Goal: Transaction & Acquisition: Purchase product/service

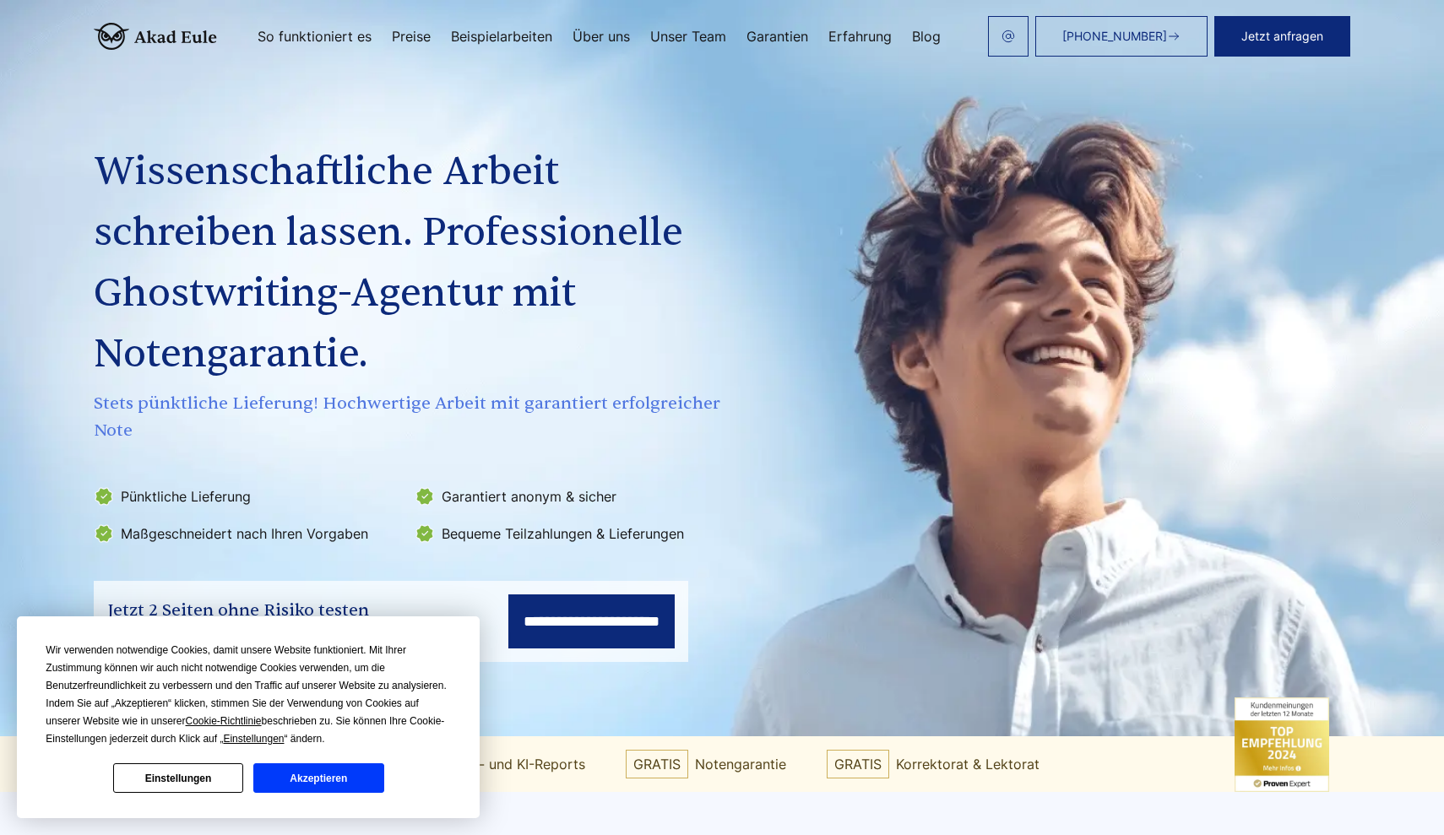
click at [362, 771] on button "Akzeptieren" at bounding box center [318, 779] width 130 height 30
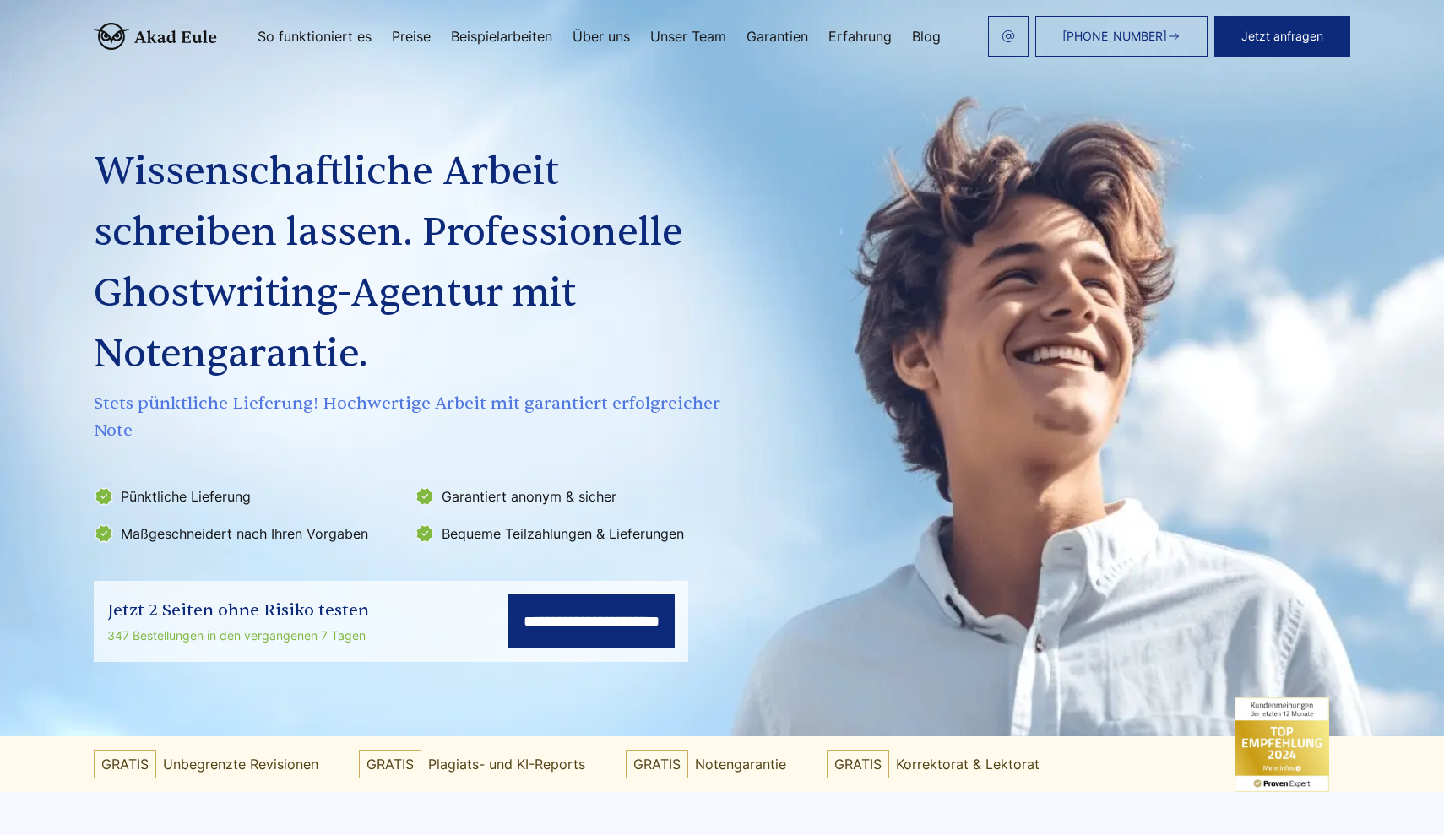
click at [527, 36] on link "Beispielarbeiten" at bounding box center [501, 37] width 101 height 14
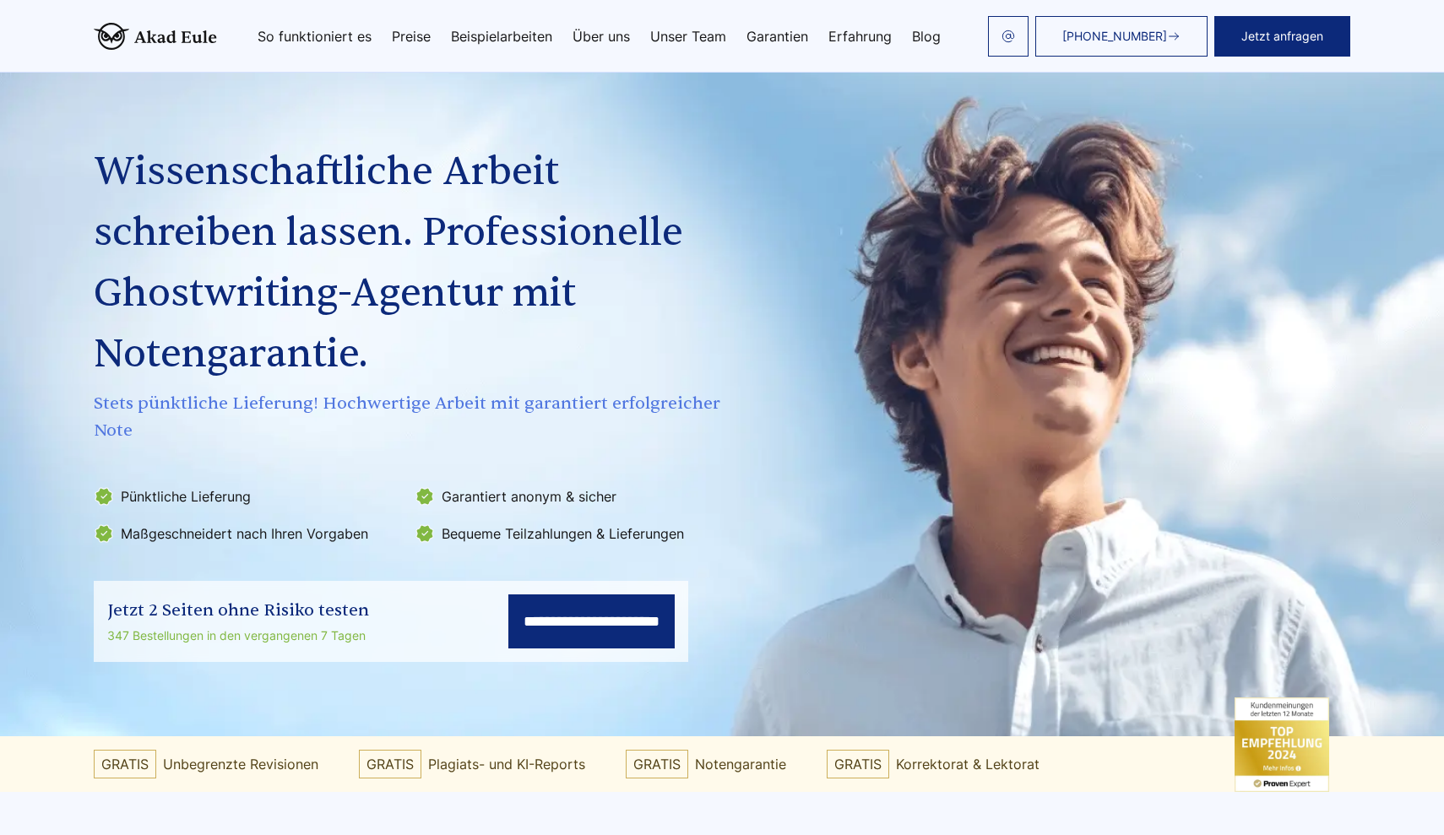
scroll to position [2571, 0]
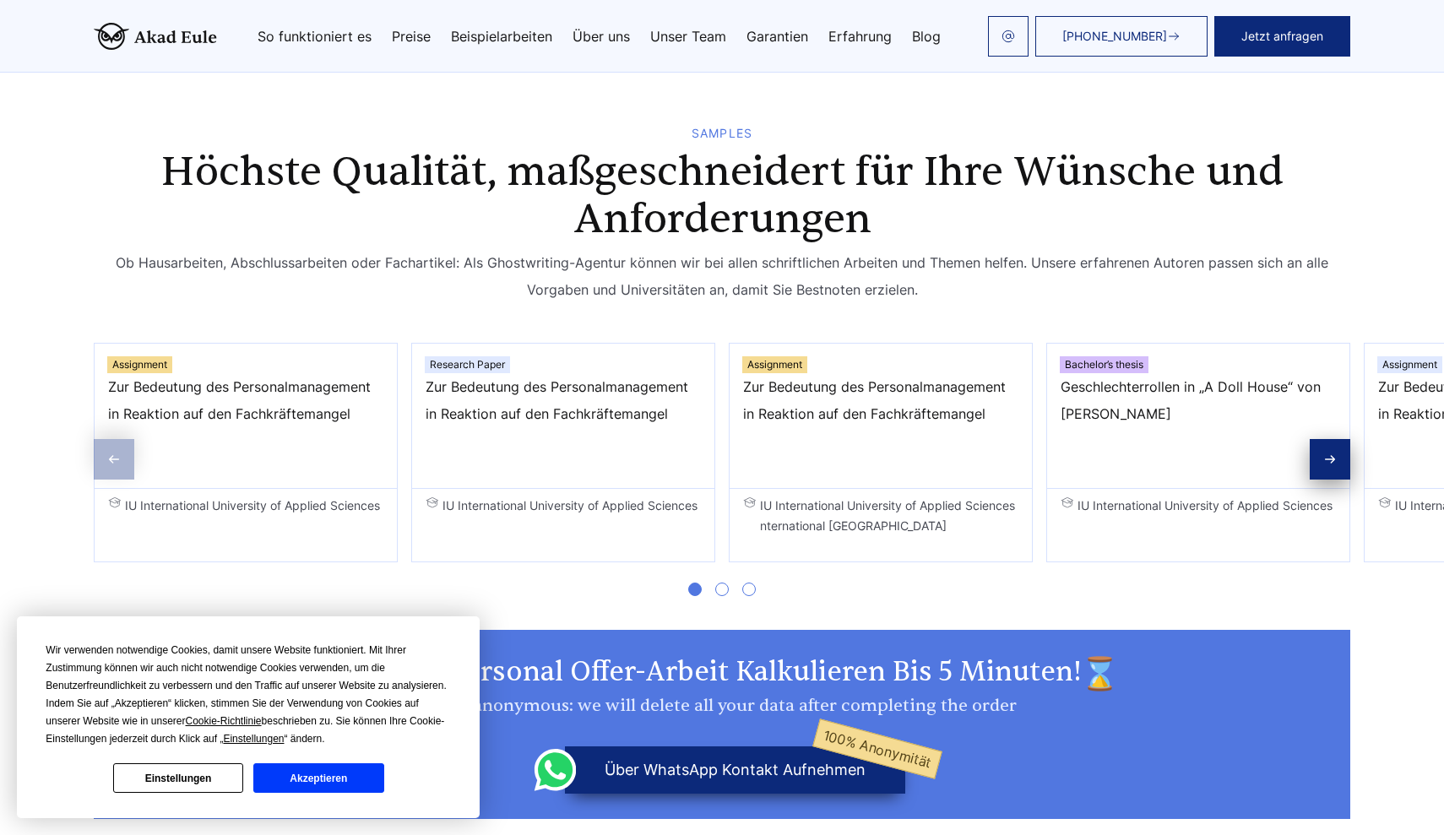
click at [315, 780] on button "Akzeptieren" at bounding box center [318, 779] width 130 height 30
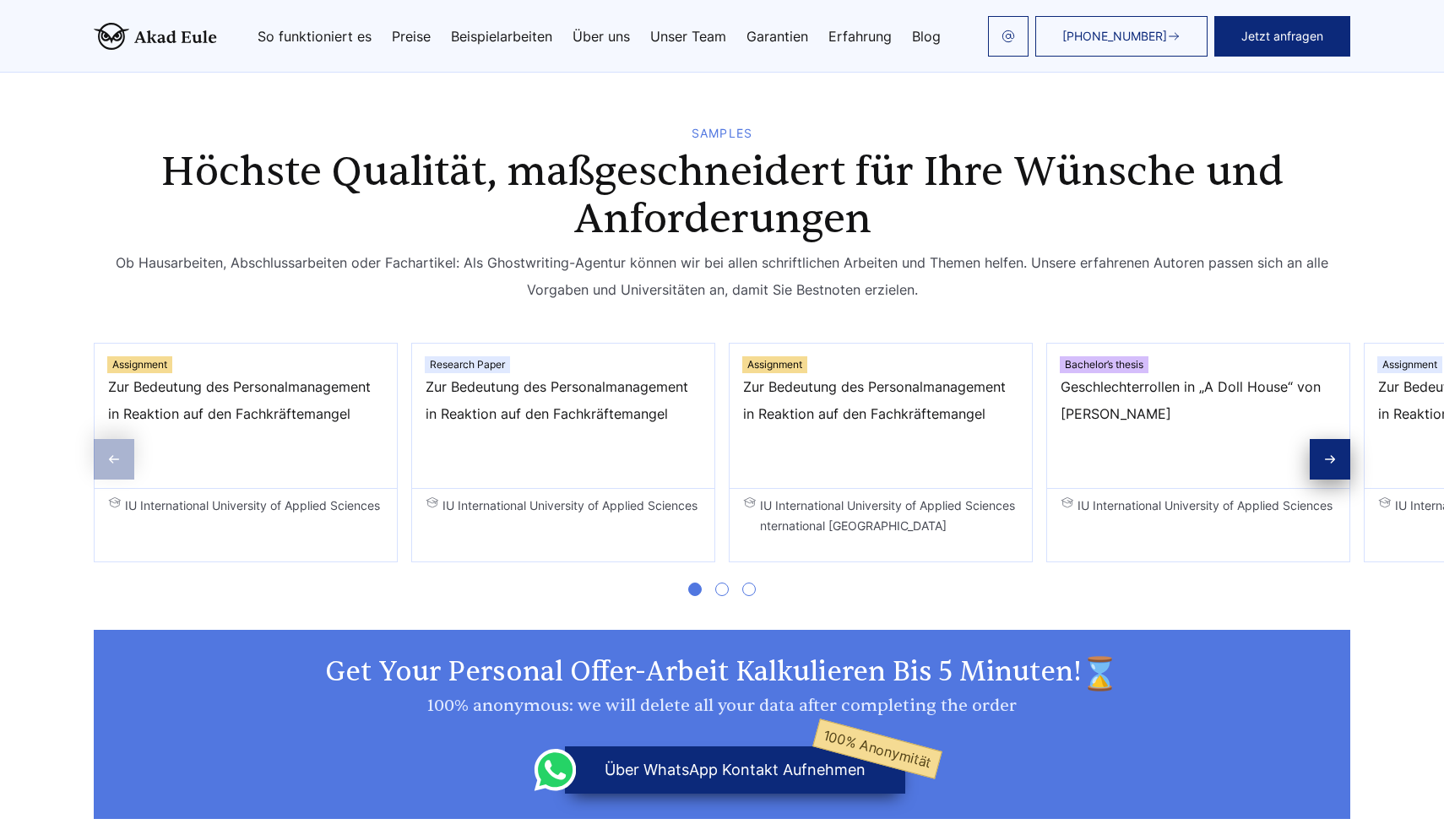
click at [1311, 460] on div "Next slide" at bounding box center [1330, 459] width 41 height 41
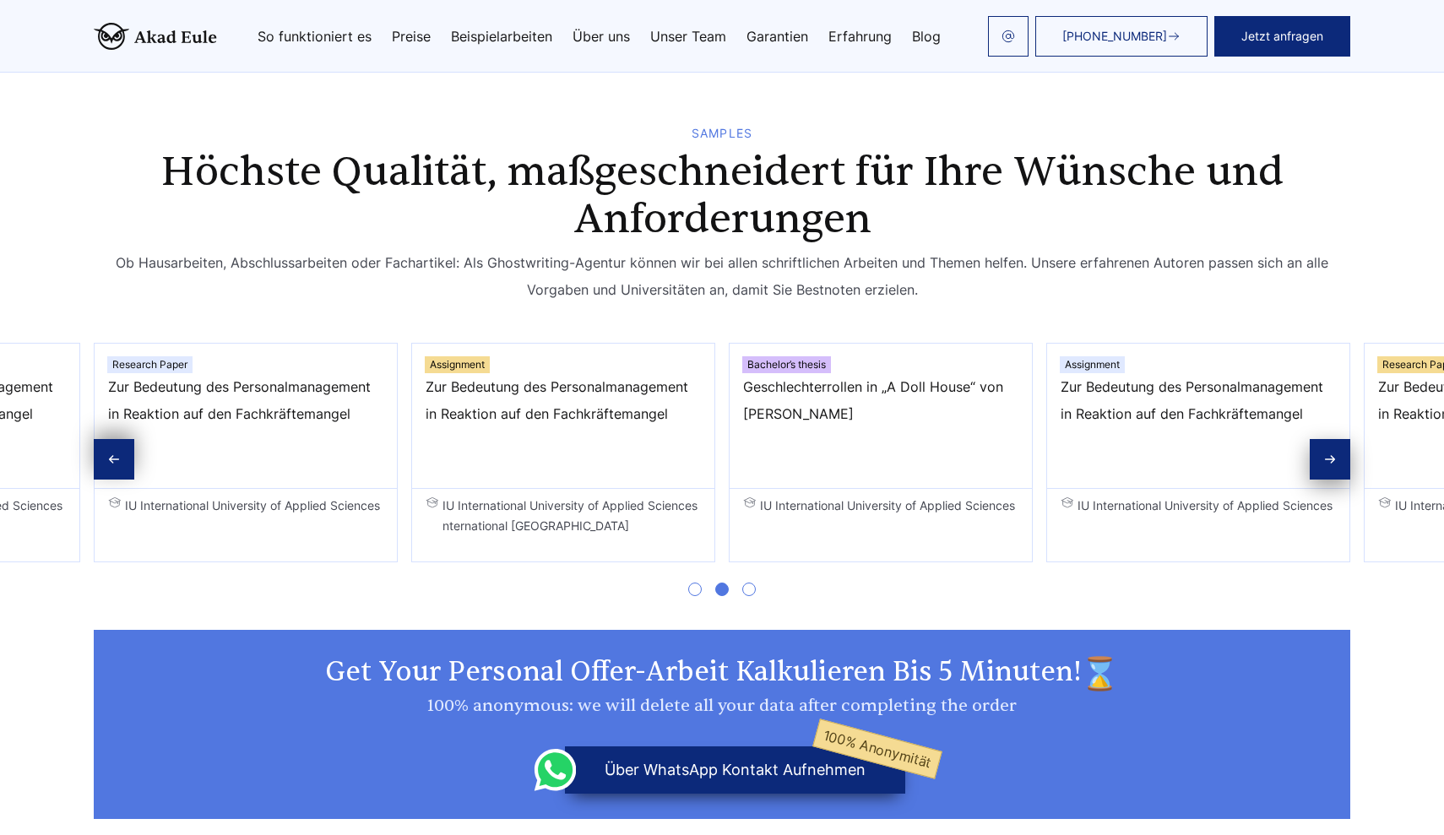
click at [1311, 460] on div "Next slide" at bounding box center [1330, 459] width 41 height 41
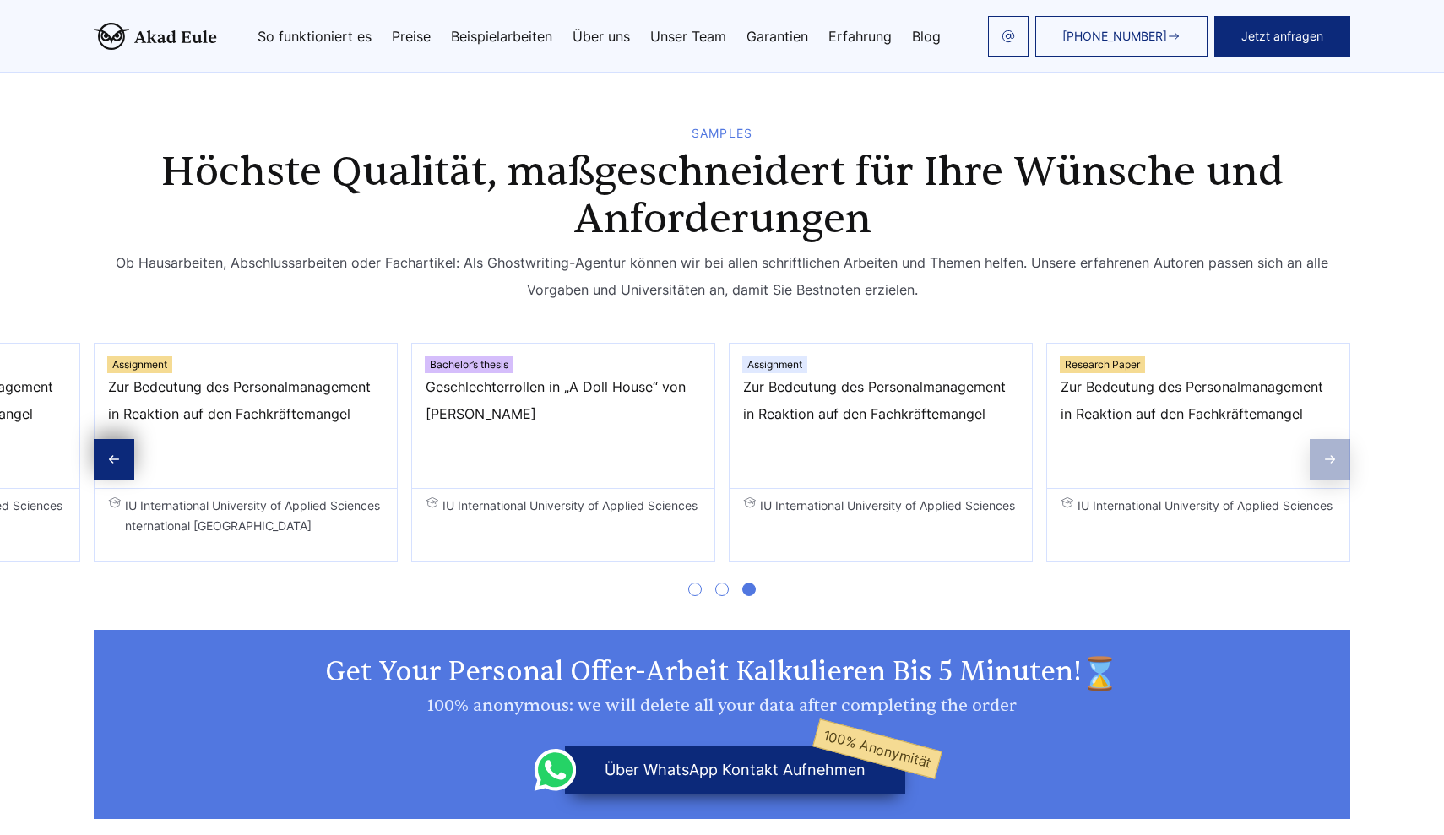
click at [938, 379] on span "Zur Bedeutung des Personalmanagement in Reaktion auf den Fachkräftemangel" at bounding box center [880, 413] width 275 height 81
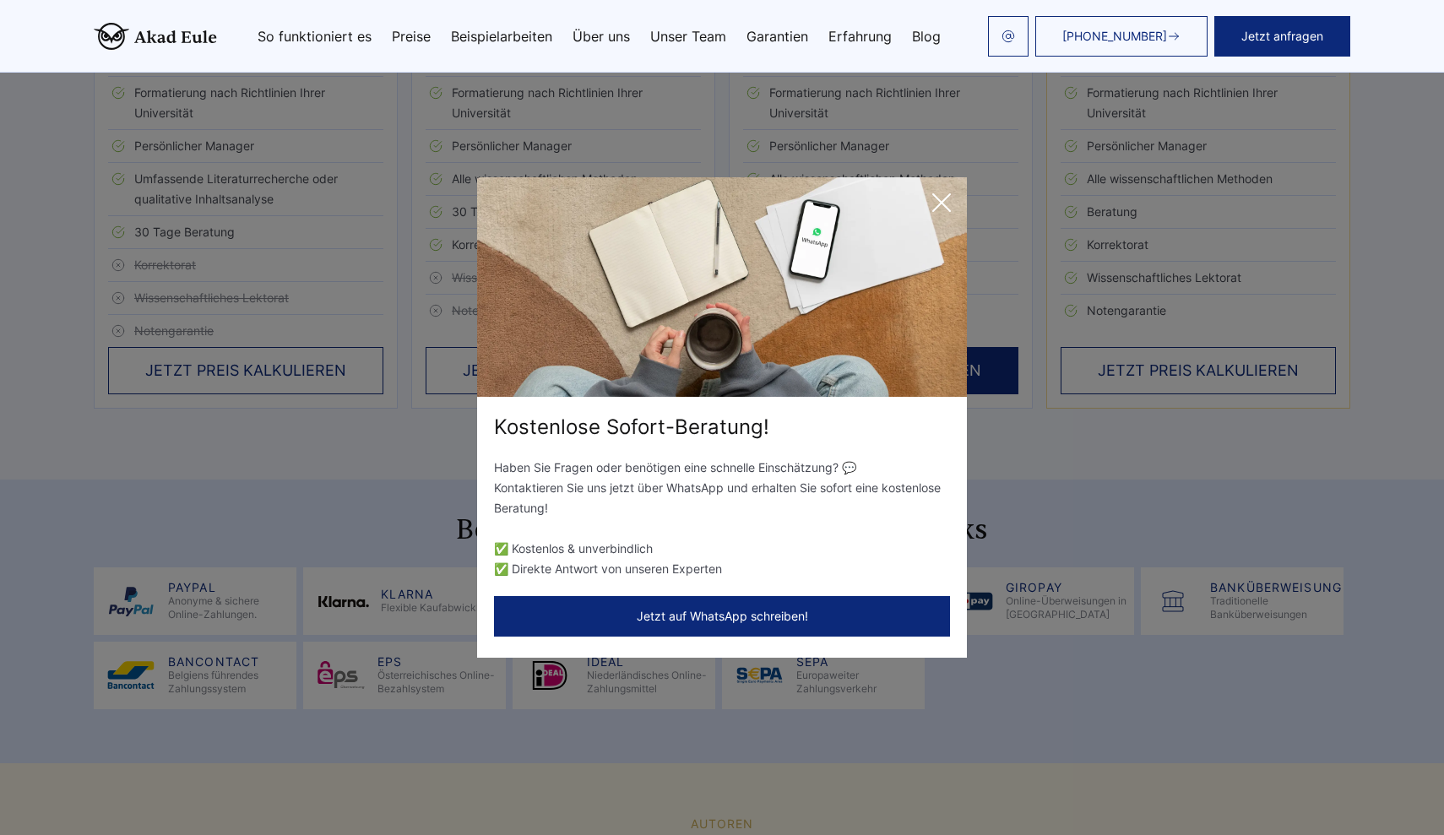
scroll to position [4017, 0]
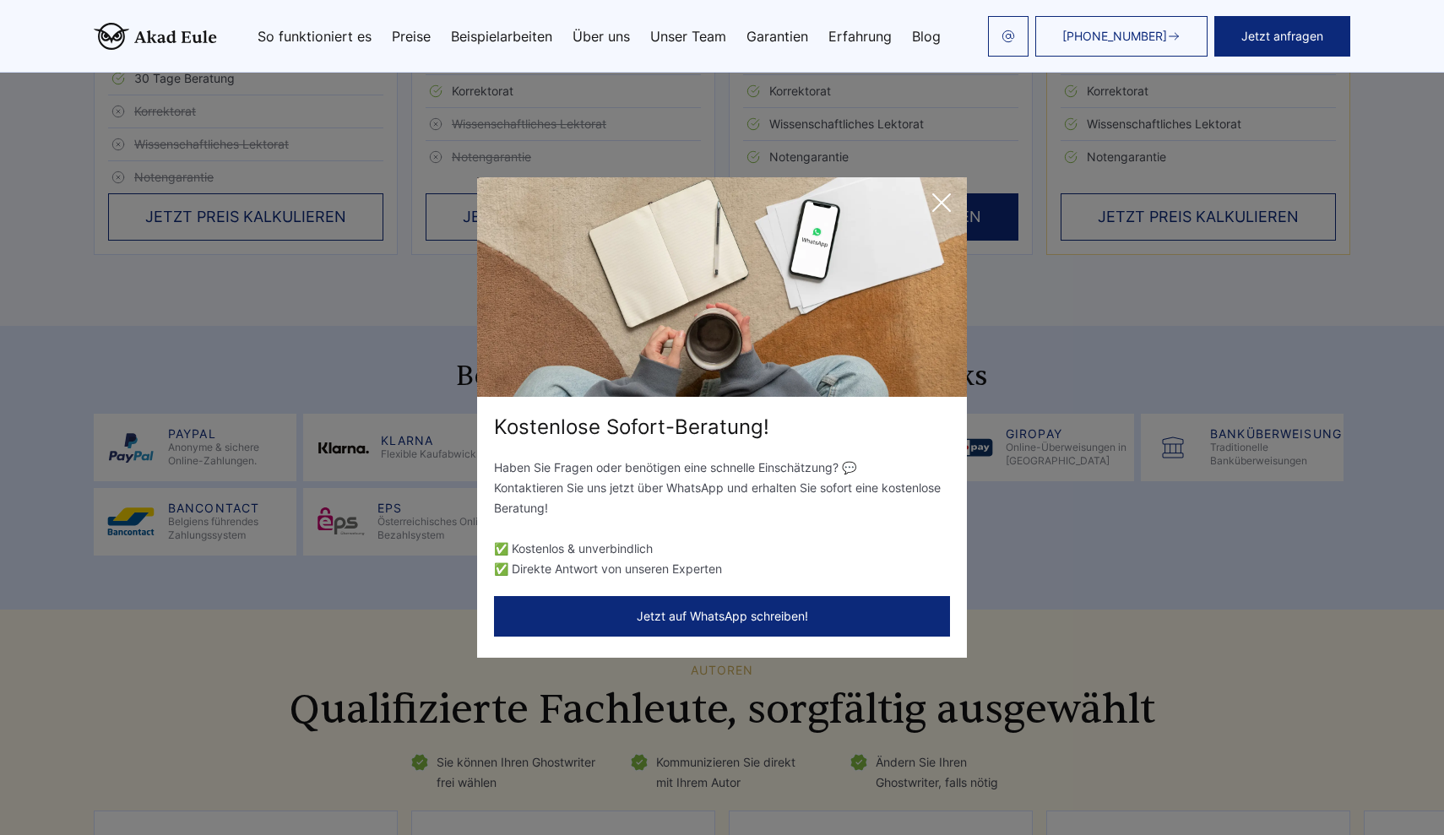
click at [937, 198] on icon at bounding box center [941, 202] width 17 height 17
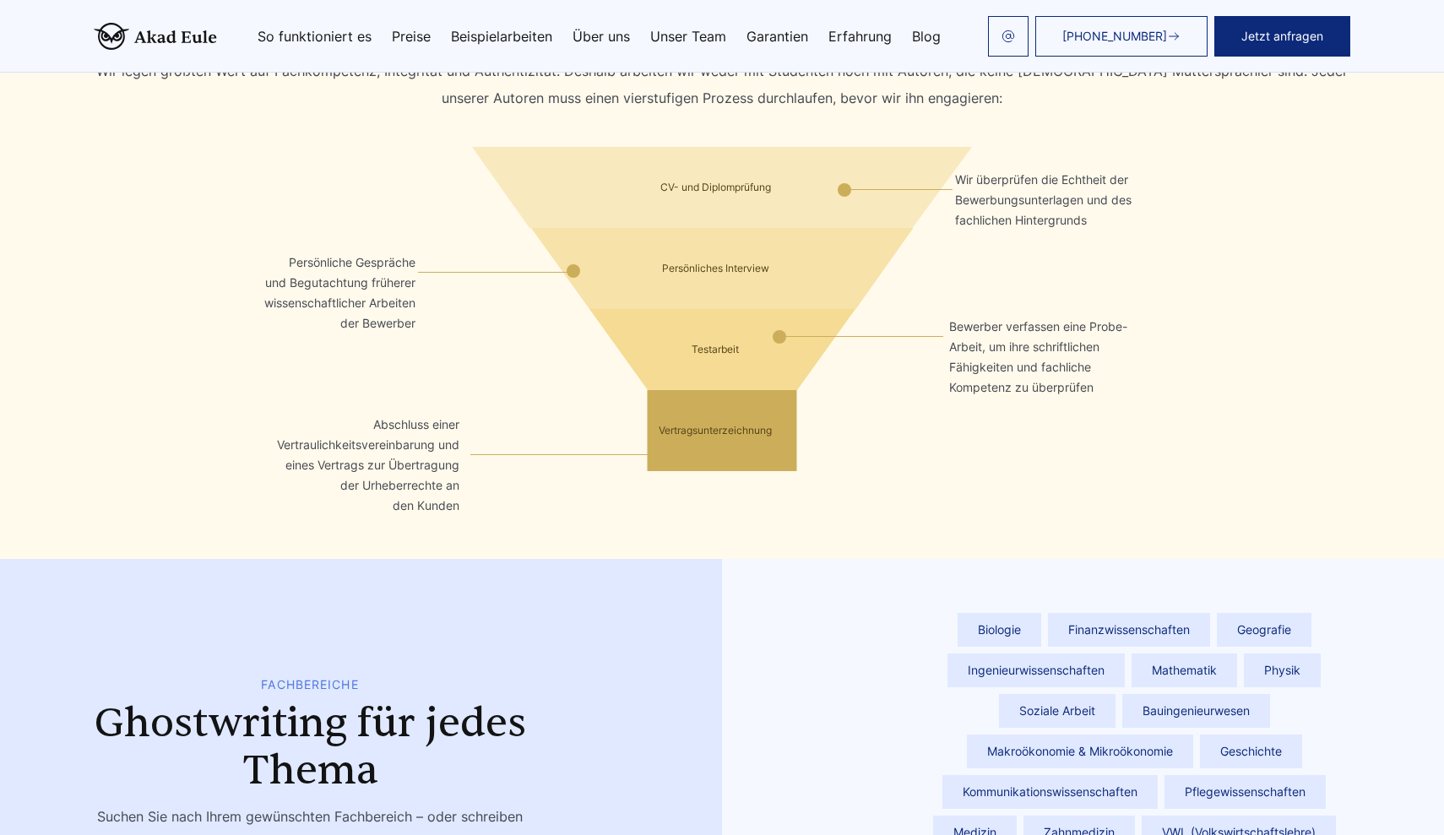
scroll to position [5715, 0]
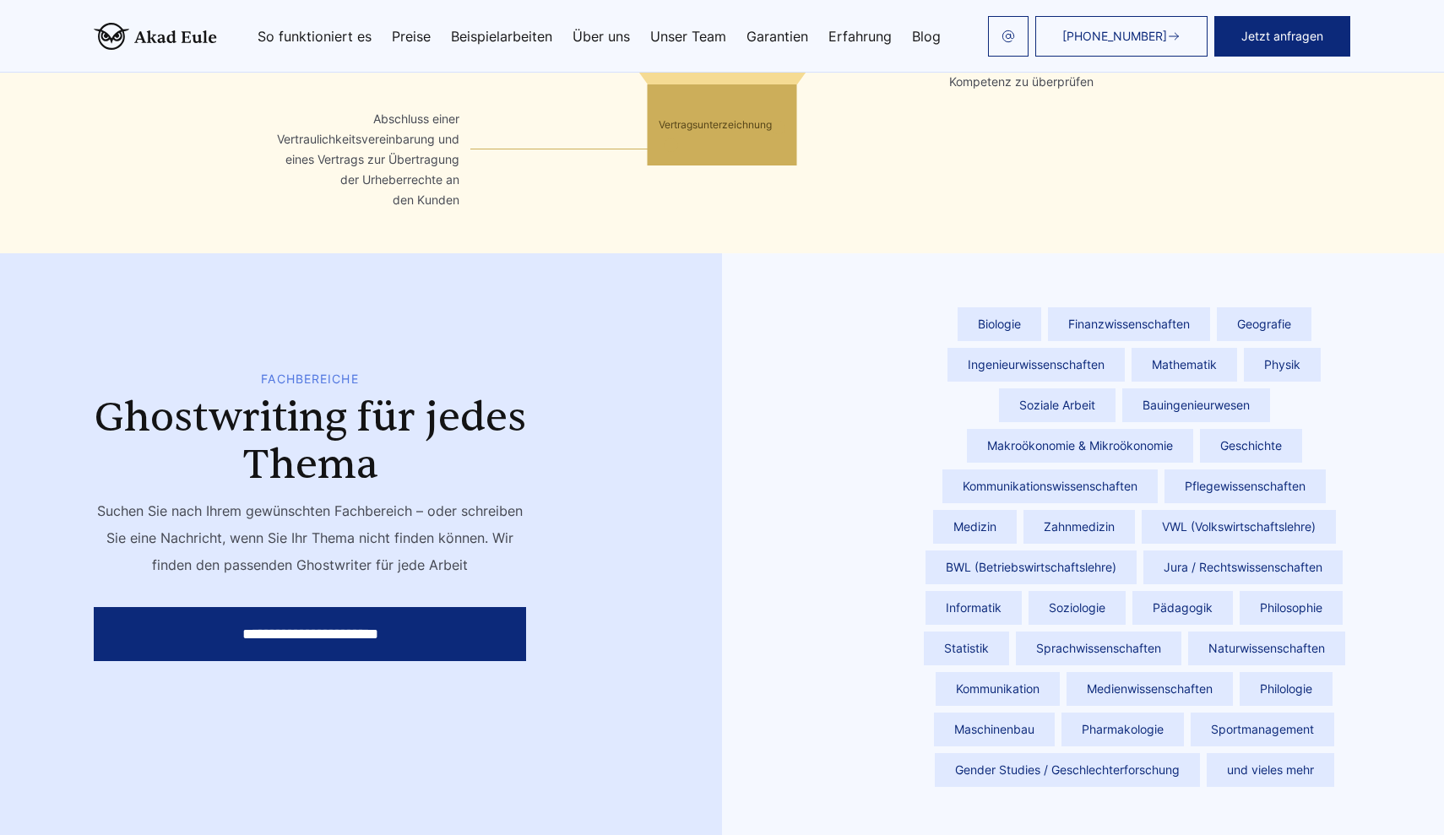
click at [1061, 551] on span "BWL (Betriebswirtschaftslehre)" at bounding box center [1031, 568] width 211 height 34
click at [931, 551] on span "BWL (Betriebswirtschaftslehre)" at bounding box center [1031, 568] width 211 height 34
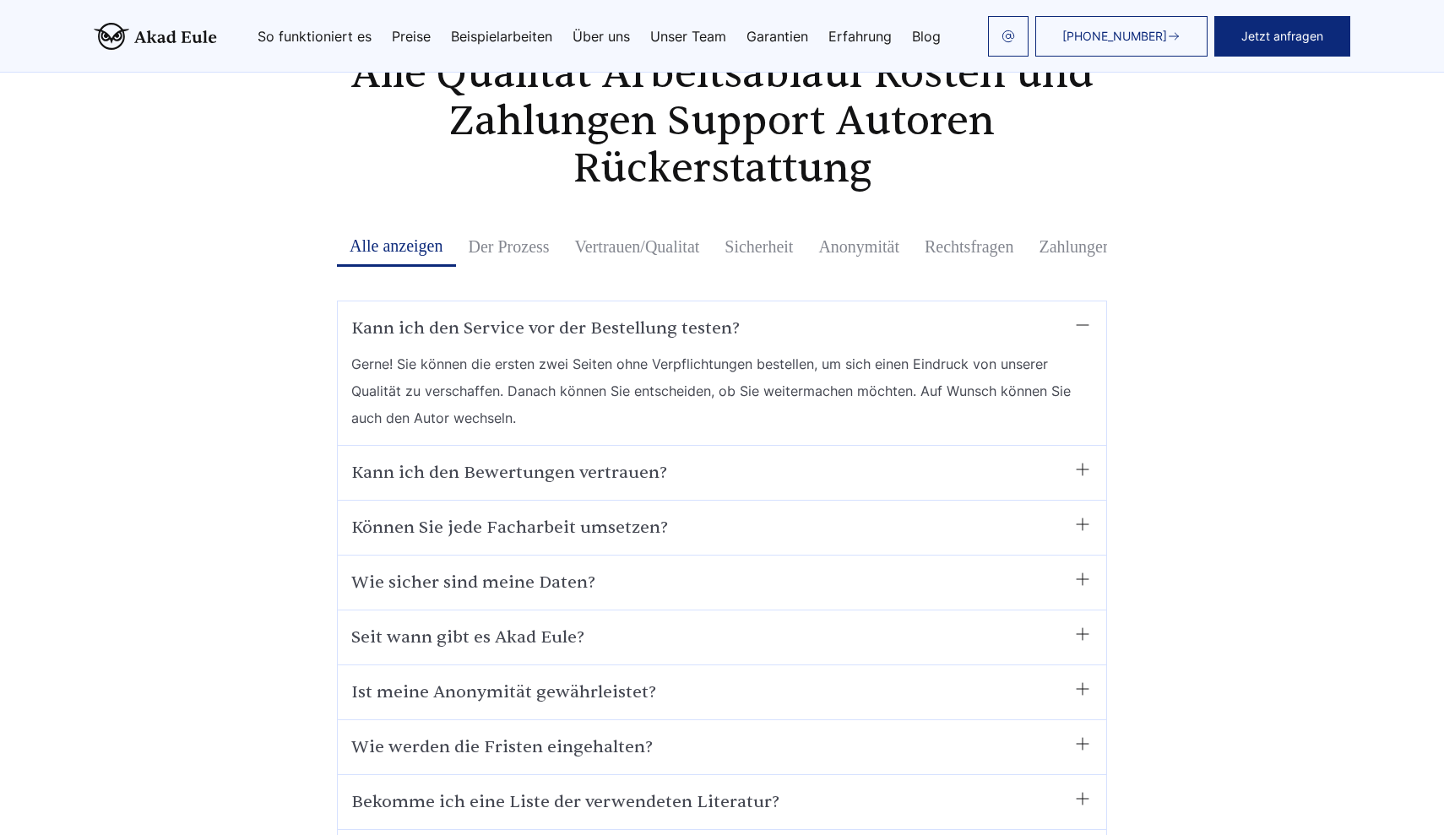
scroll to position [10068, 0]
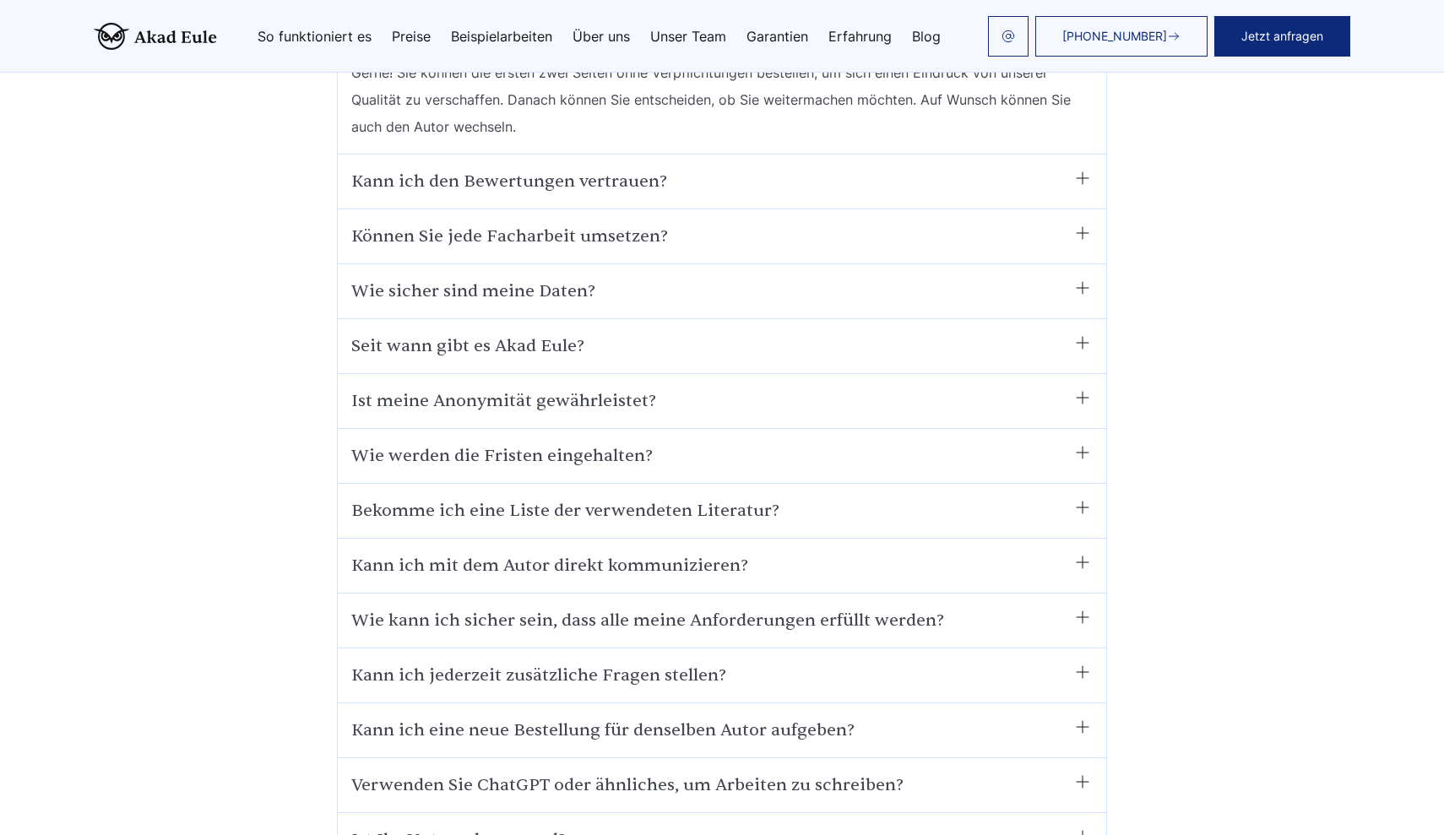
click at [519, 43] on link "Beispielarbeiten" at bounding box center [501, 37] width 101 height 14
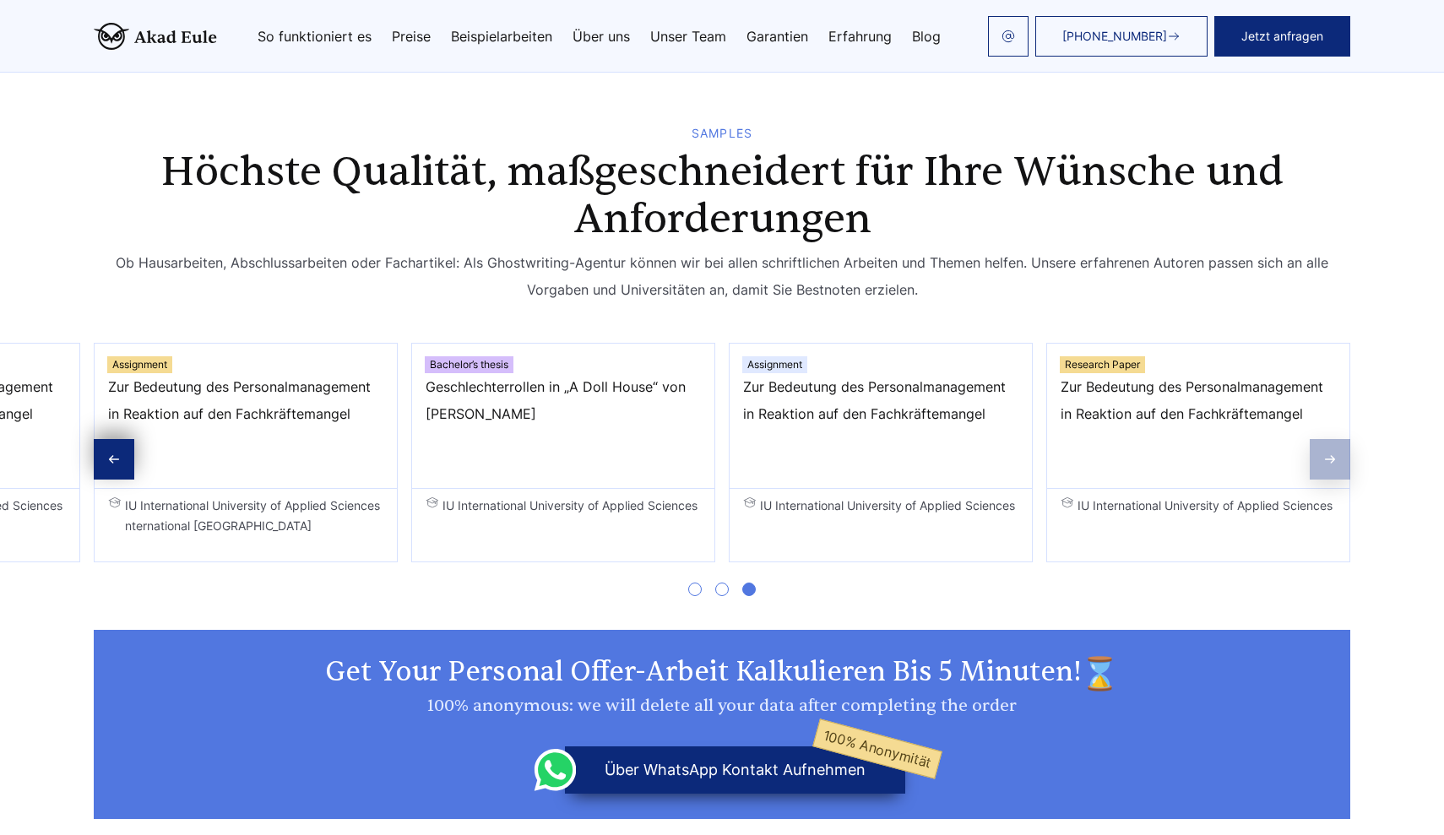
click at [476, 368] on div "Bachelor’s thesis" at bounding box center [469, 364] width 89 height 17
click at [122, 459] on div "Previous slide" at bounding box center [114, 459] width 41 height 41
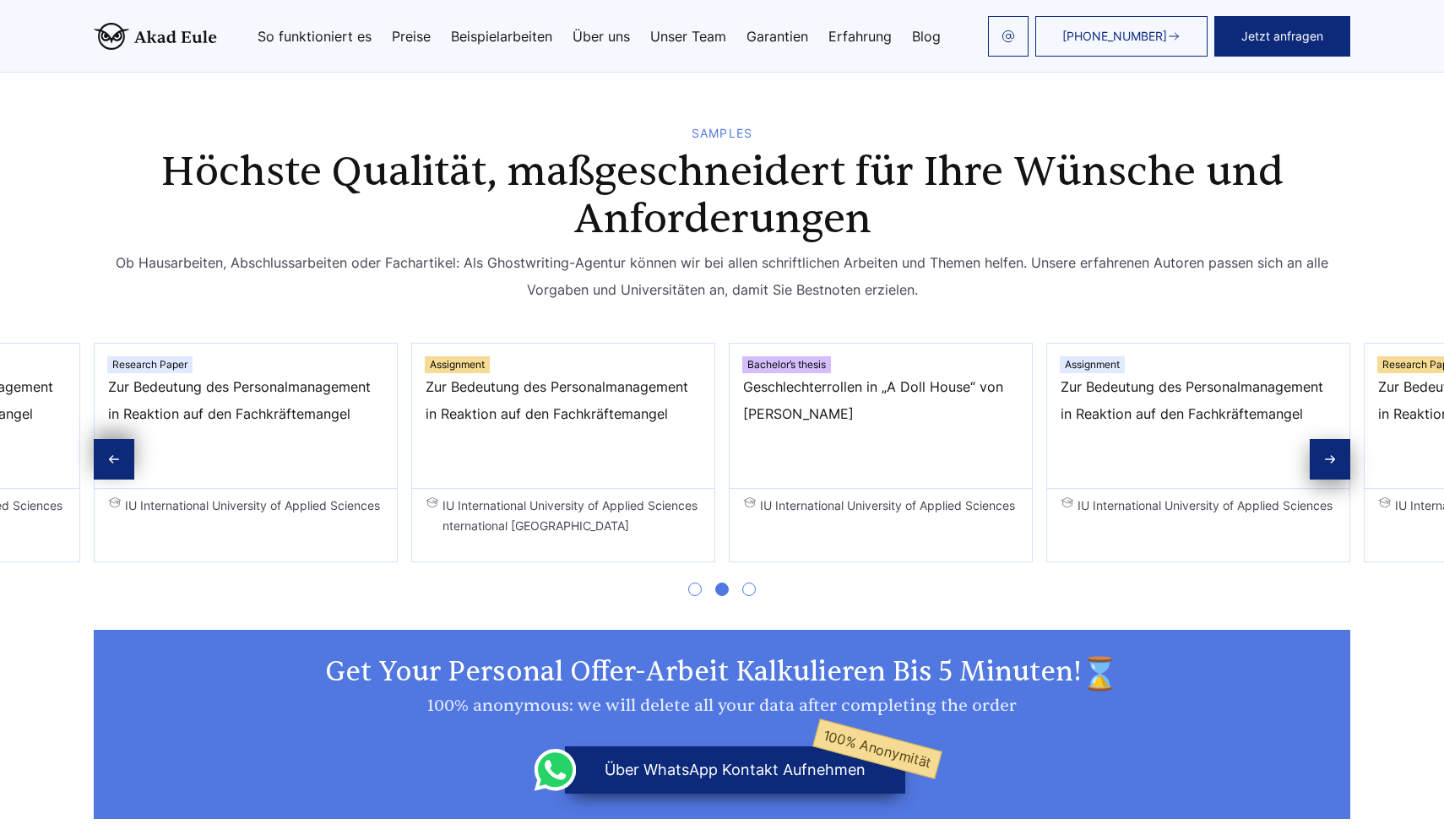
click at [122, 459] on div "Previous slide" at bounding box center [114, 459] width 41 height 41
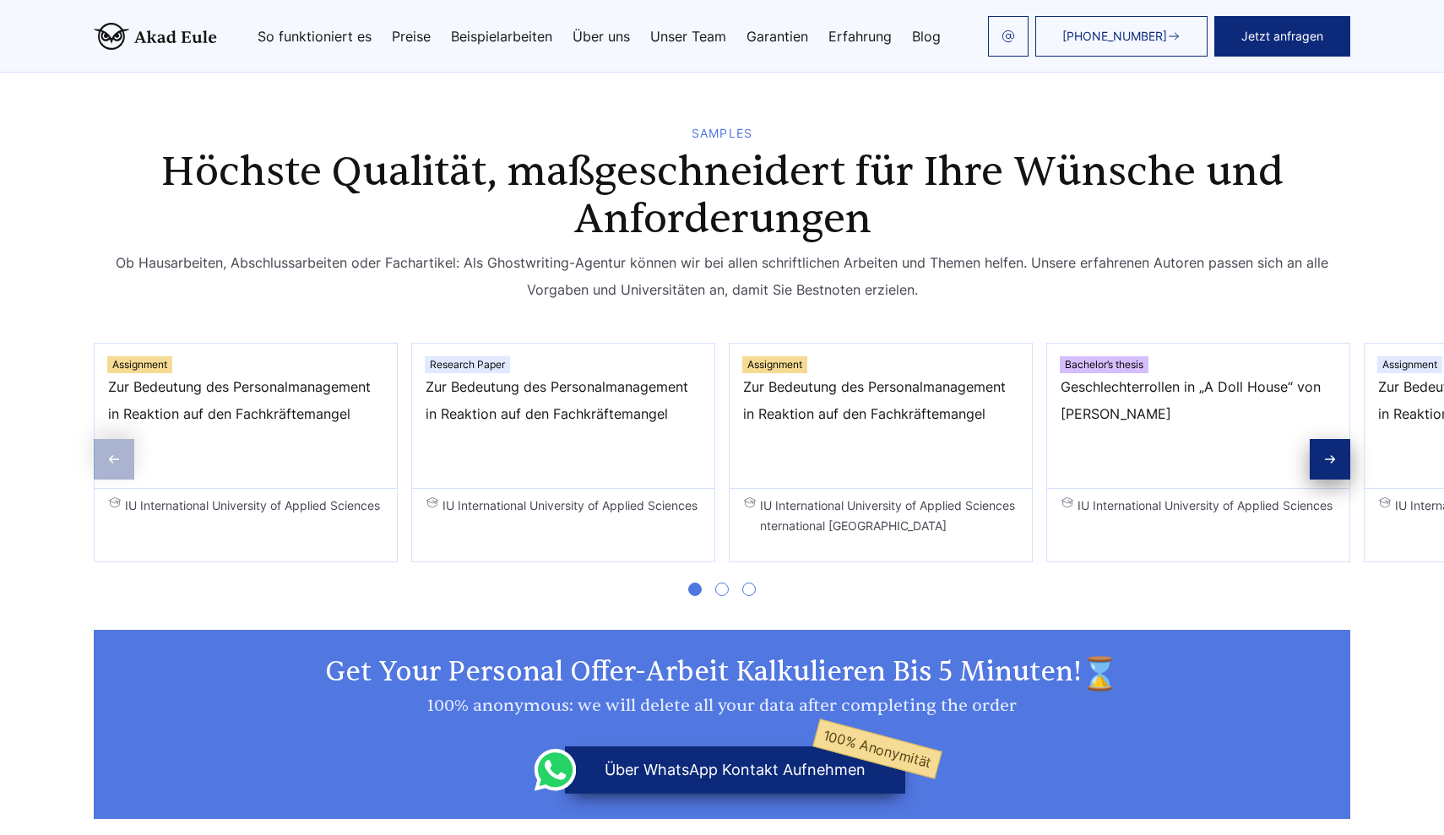
click at [122, 459] on div "Assignment Zur Bedeutung des Personalmanagement in Reaktion auf den Fachkräftem…" at bounding box center [246, 453] width 304 height 220
click at [316, 421] on span "Zur Bedeutung des Personalmanagement in Reaktion auf den Fachkräftemangel" at bounding box center [245, 413] width 275 height 81
click at [316, 494] on div "Assignment Zur Bedeutung des Personalmanagement in Reaktion auf den Fachkräftem…" at bounding box center [246, 453] width 304 height 220
click at [316, 502] on span "IU International University of Applied Sciences" at bounding box center [245, 516] width 275 height 41
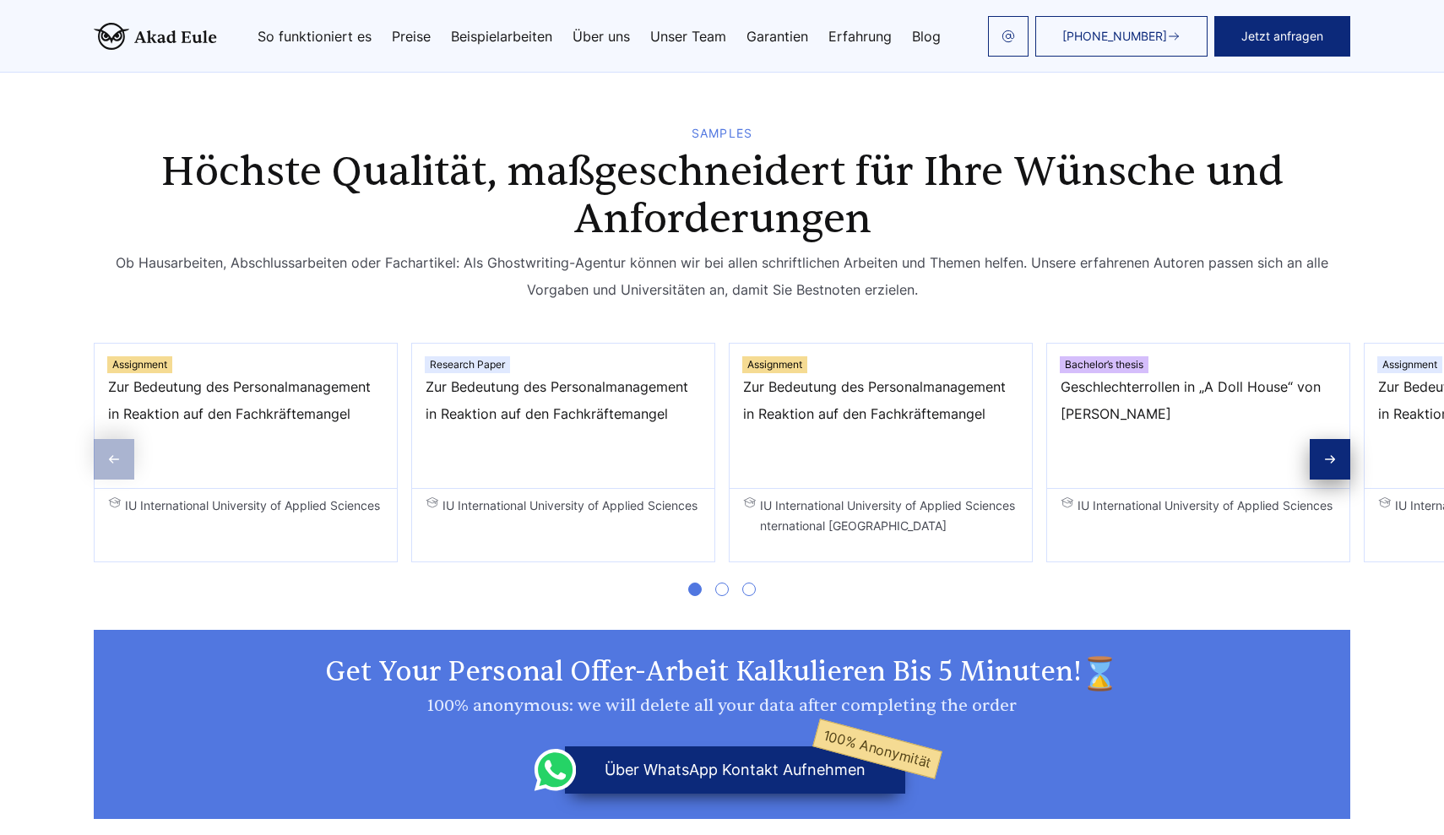
click at [316, 502] on span "IU International University of Applied Sciences" at bounding box center [245, 516] width 275 height 41
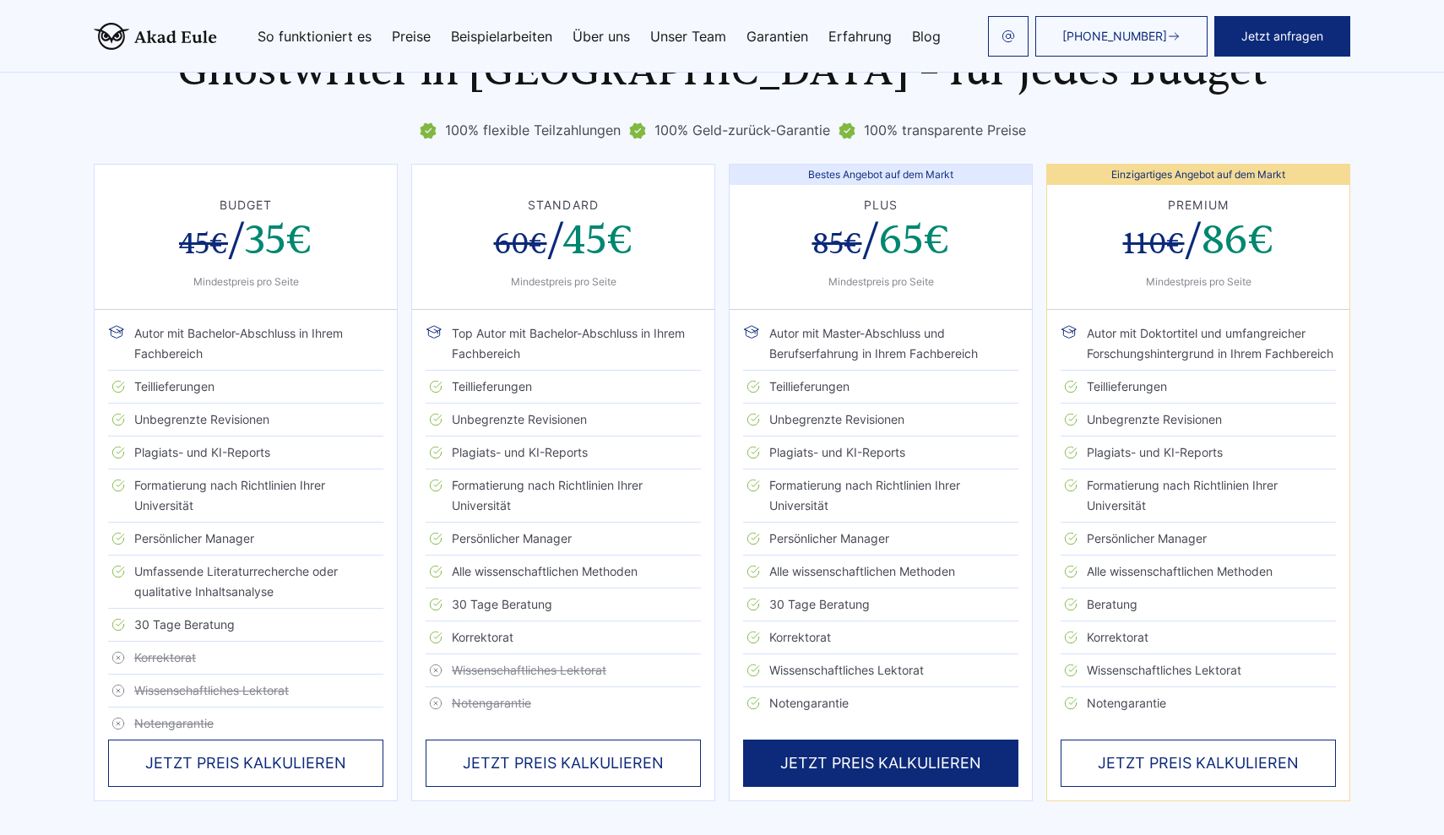
scroll to position [3517, 0]
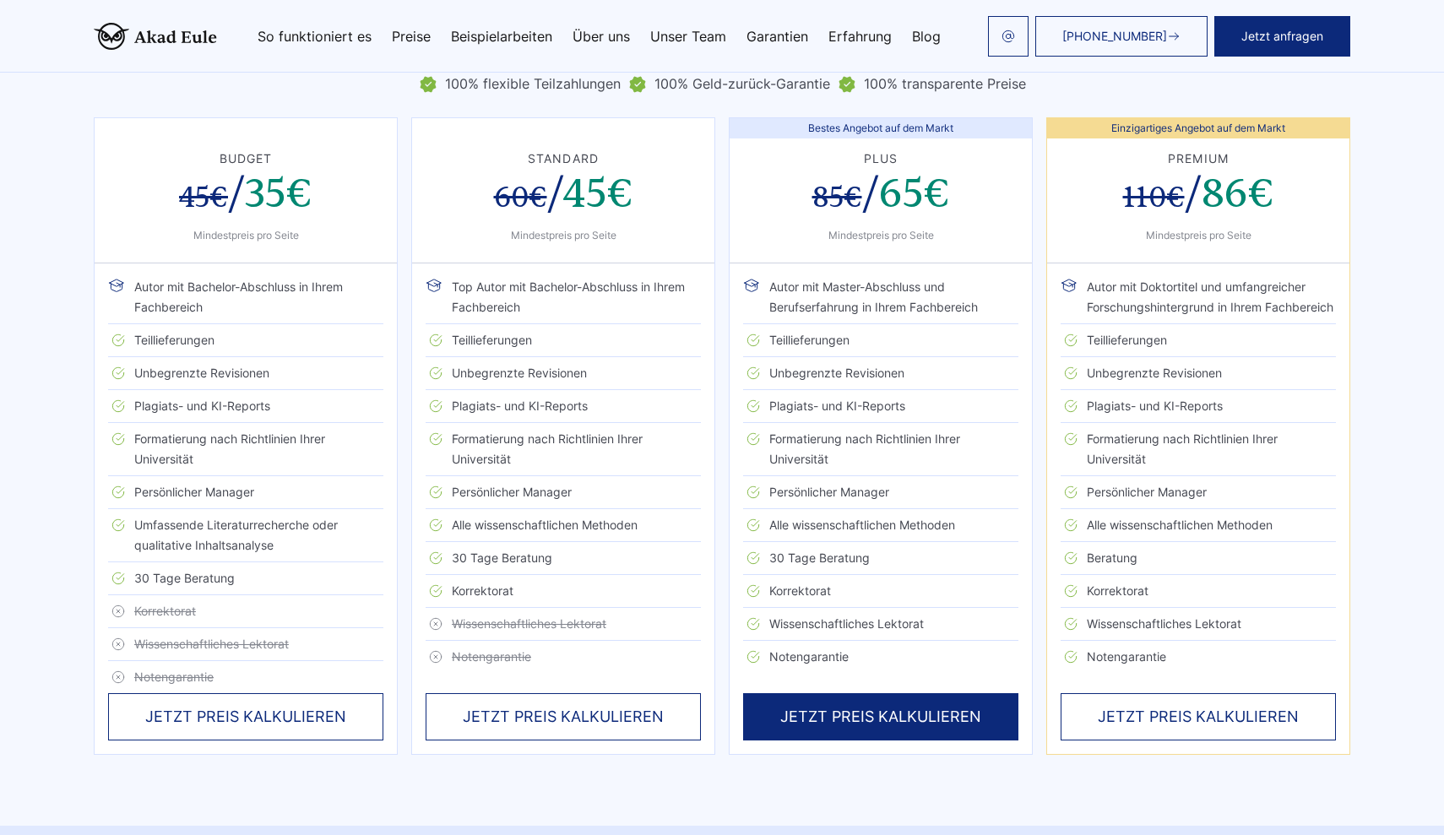
click at [858, 709] on div "JETZT PREIS KALKULIEREN" at bounding box center [880, 716] width 275 height 47
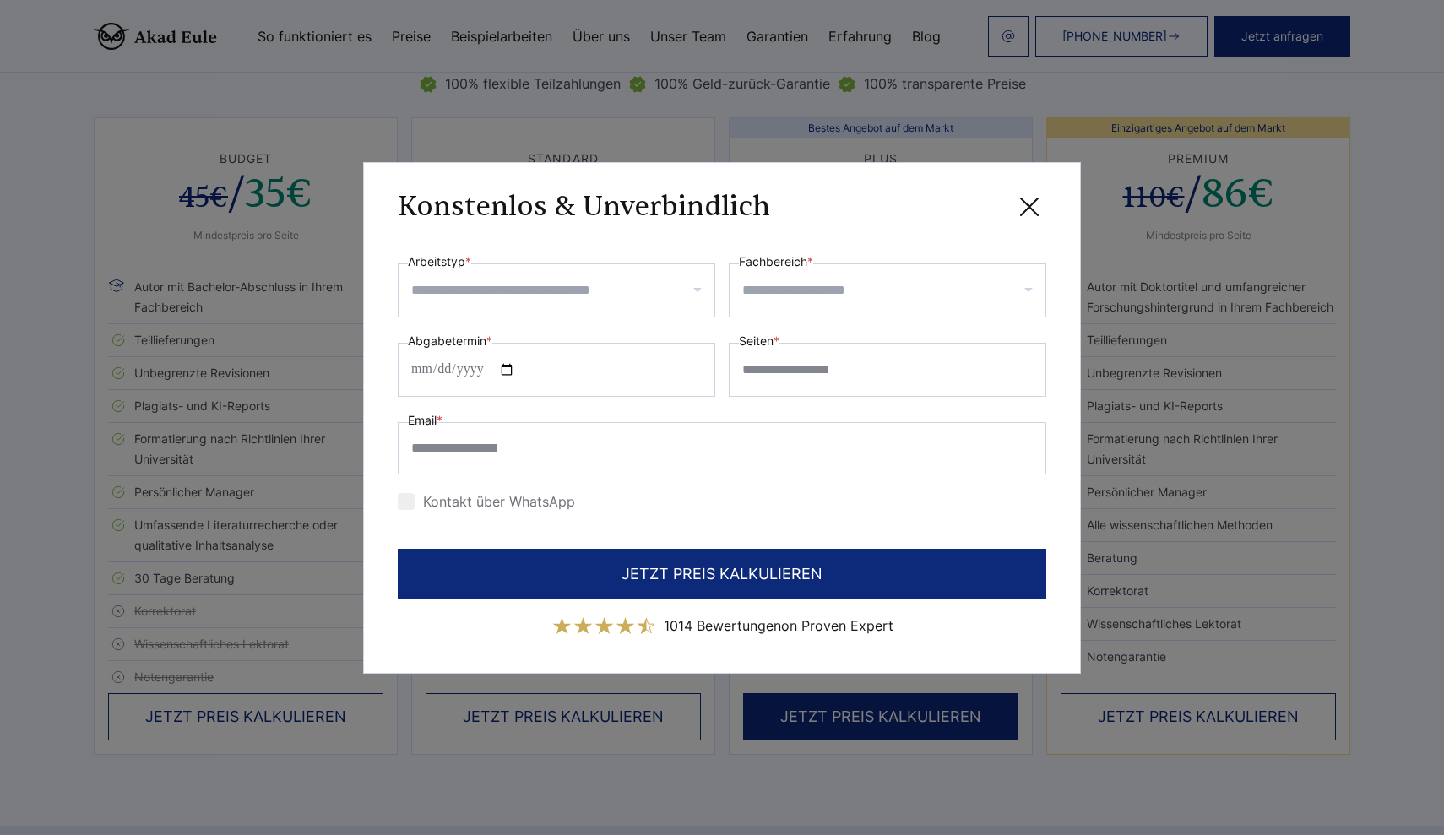
click at [660, 304] on div at bounding box center [557, 291] width 318 height 54
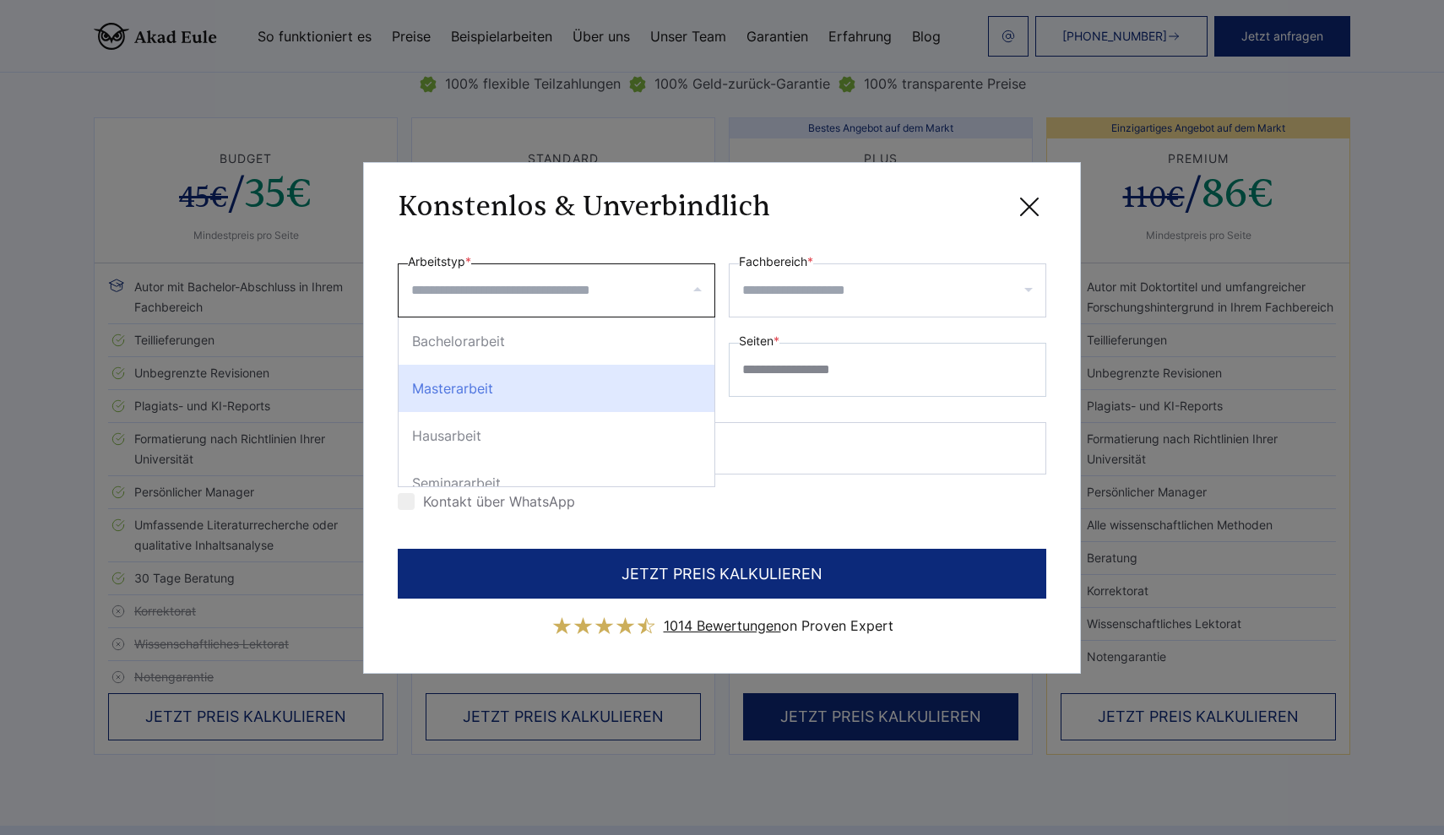
click at [579, 386] on div "Masterarbeit" at bounding box center [557, 388] width 316 height 47
select select "**"
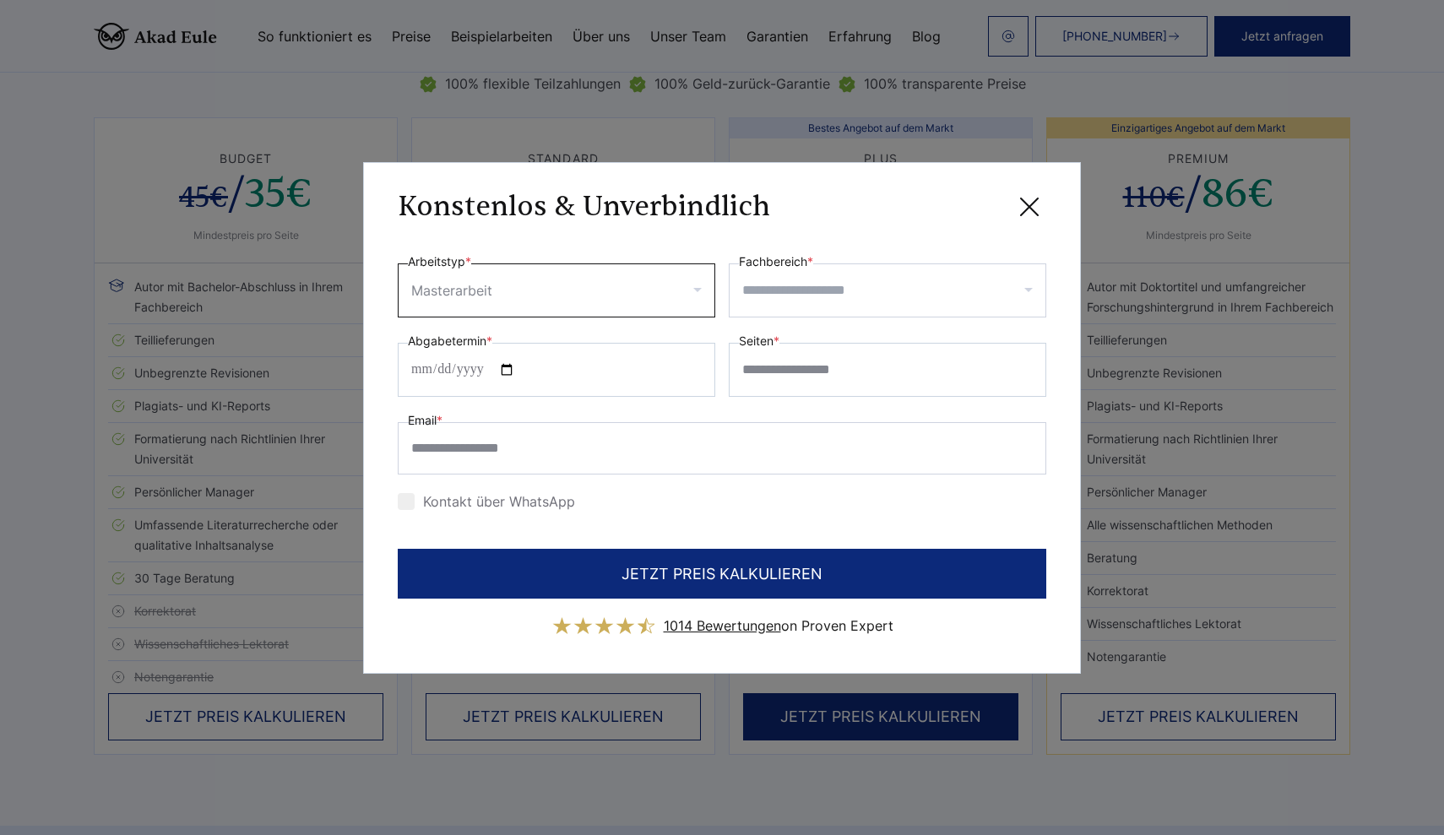
click at [772, 310] on div at bounding box center [888, 291] width 318 height 54
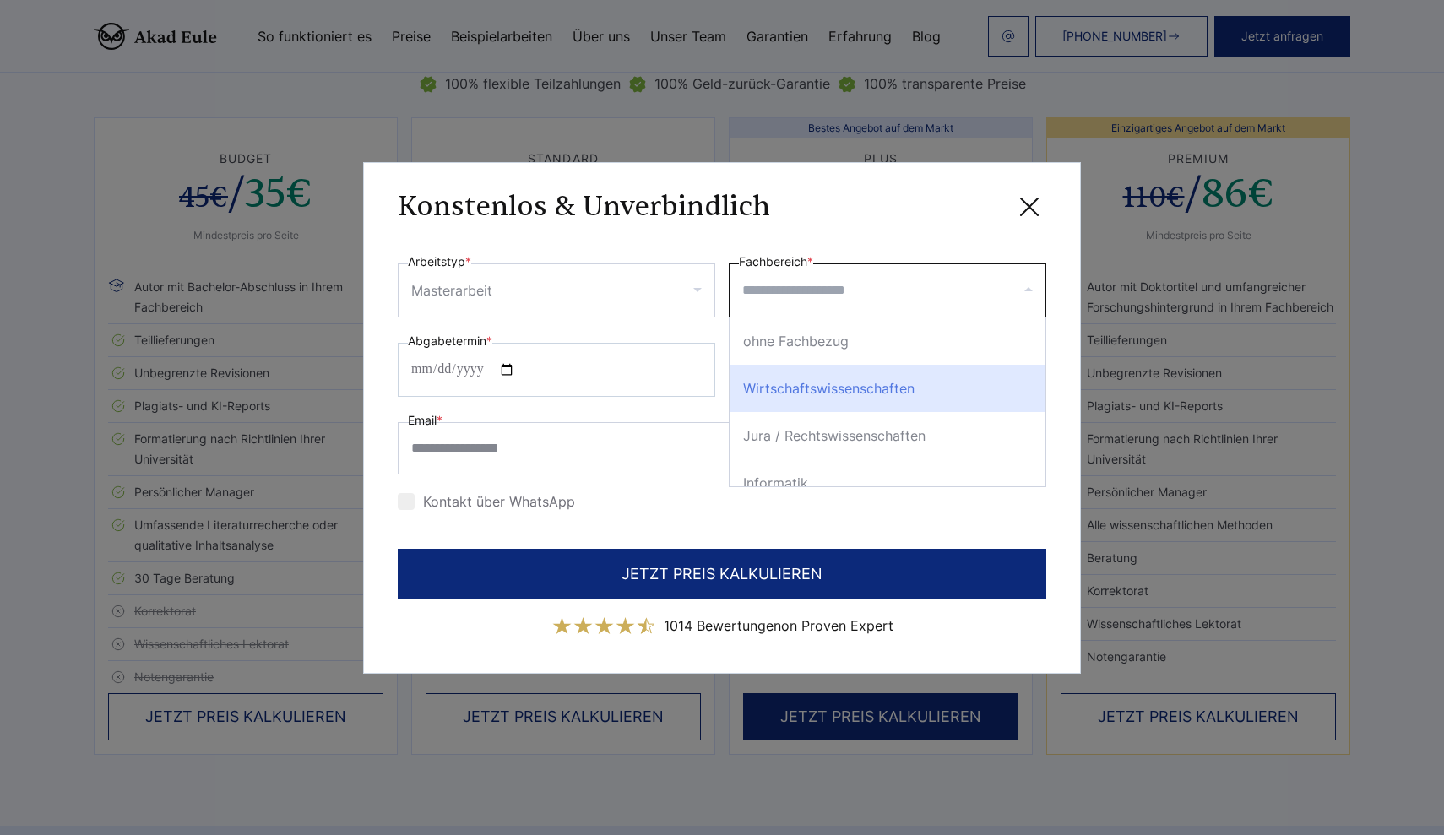
click at [786, 398] on div "Wirtschaftswissenschaften" at bounding box center [888, 388] width 316 height 47
select select "*"
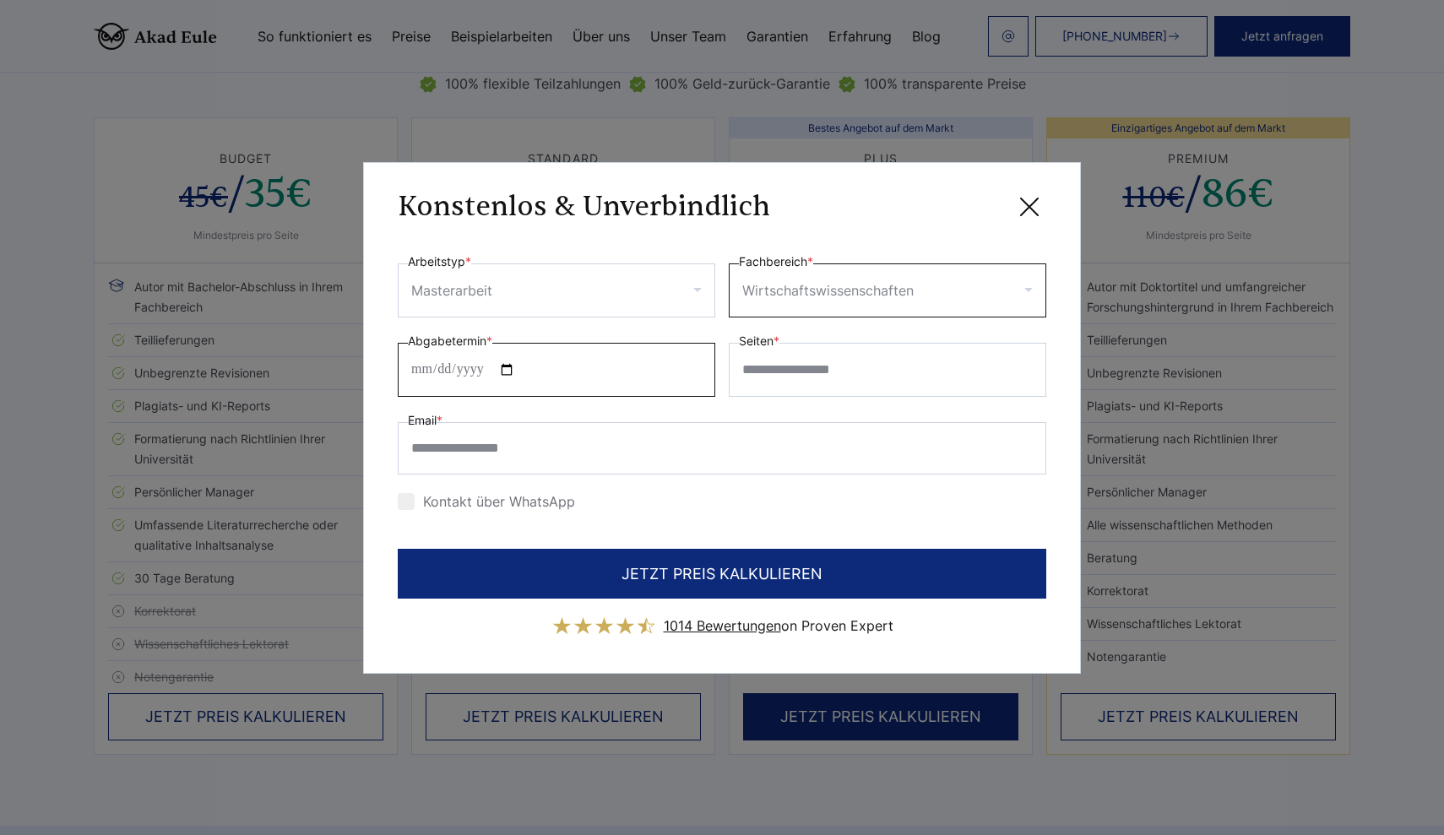
click at [613, 363] on input "Abgabetermin *" at bounding box center [557, 370] width 318 height 54
type input "**********"
click at [586, 408] on div "**********" at bounding box center [722, 384] width 649 height 264
click at [789, 369] on input "Seiten *" at bounding box center [888, 370] width 318 height 54
type input "*"
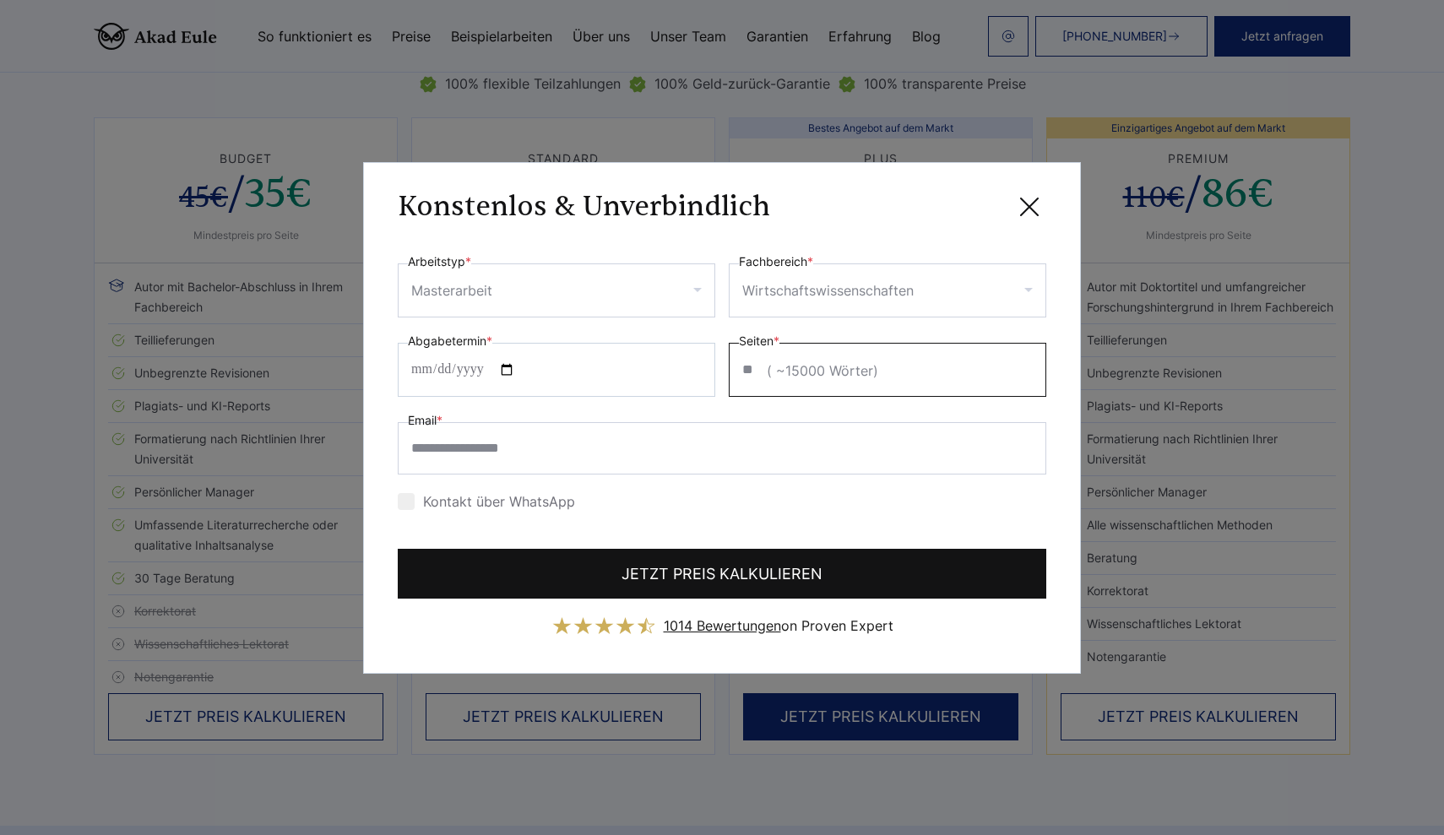
type input "**"
click at [690, 566] on button "JETZT PREIS KALKULIEREN" at bounding box center [722, 574] width 649 height 50
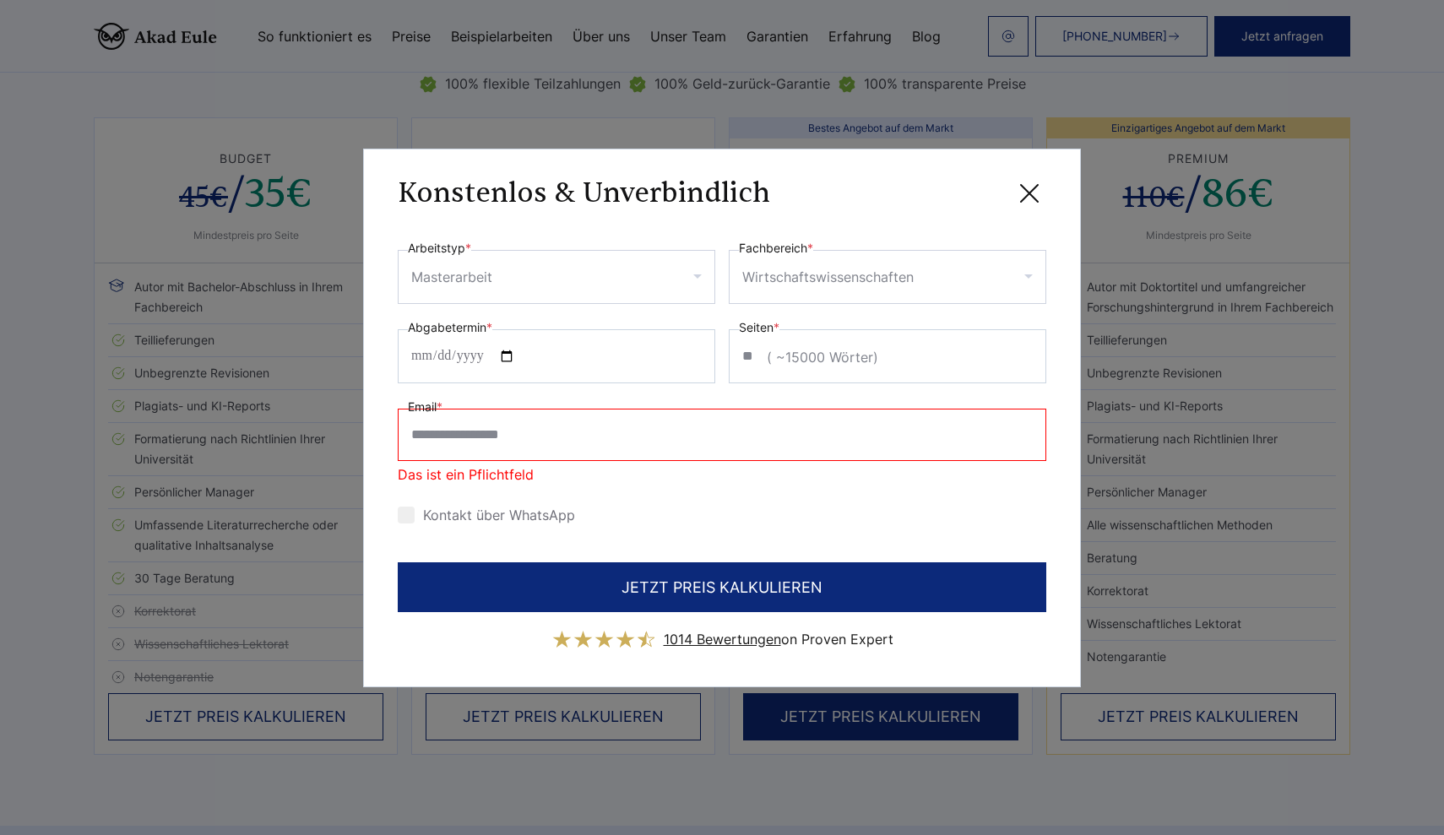
click at [679, 434] on input "Email *" at bounding box center [722, 435] width 649 height 52
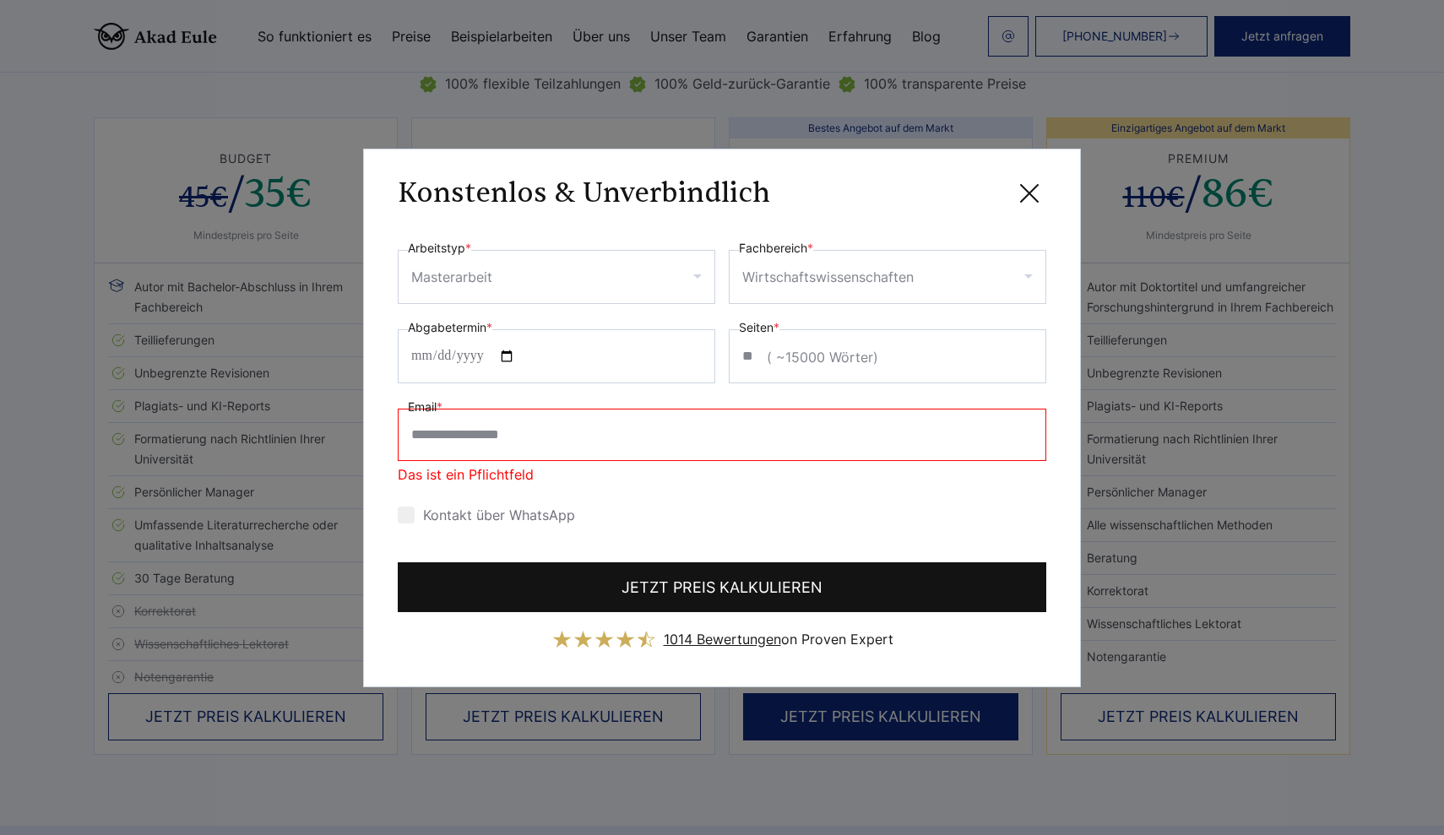
type input "**********"
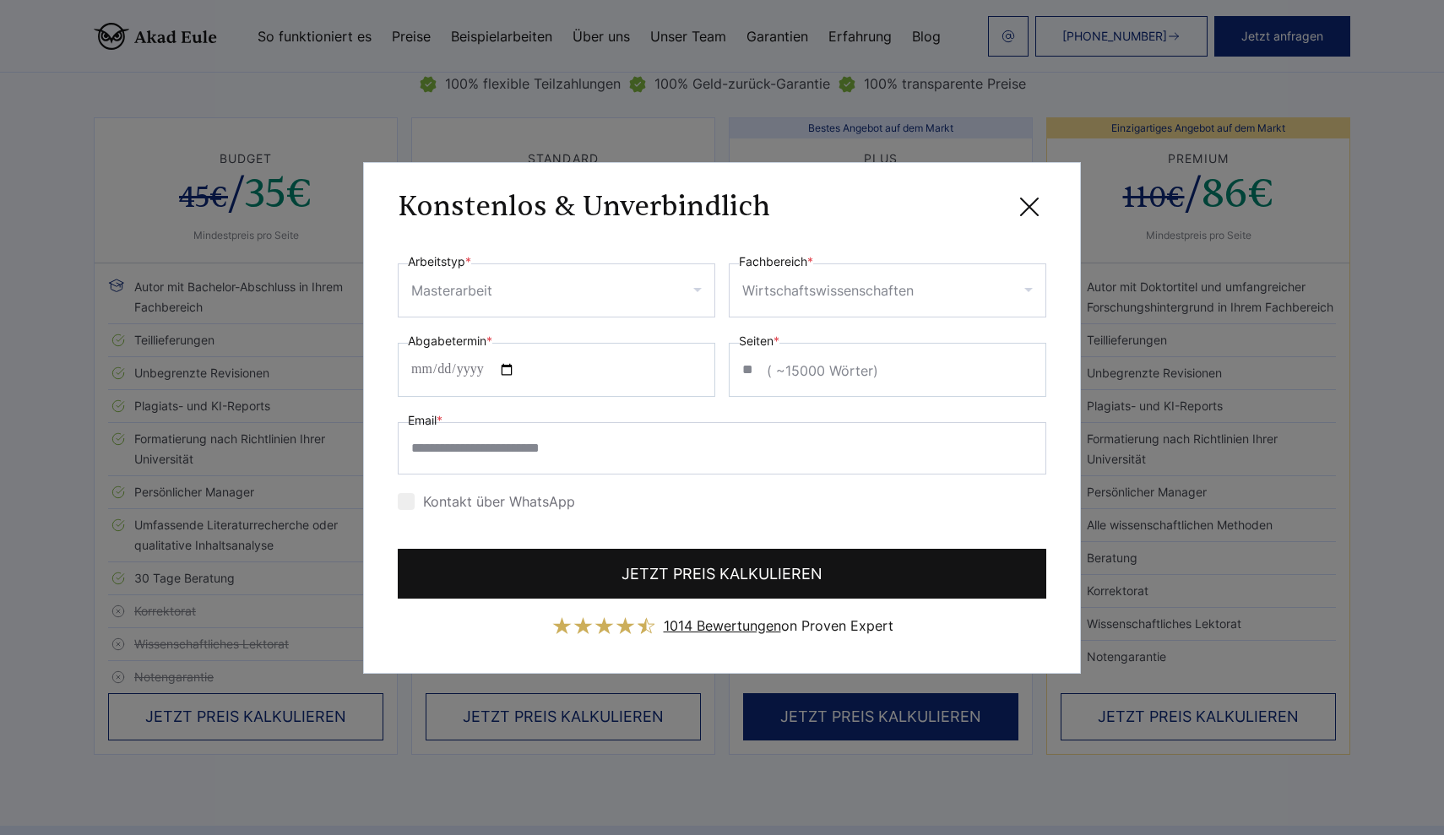
click at [620, 591] on button "JETZT PREIS KALKULIEREN" at bounding box center [722, 574] width 649 height 50
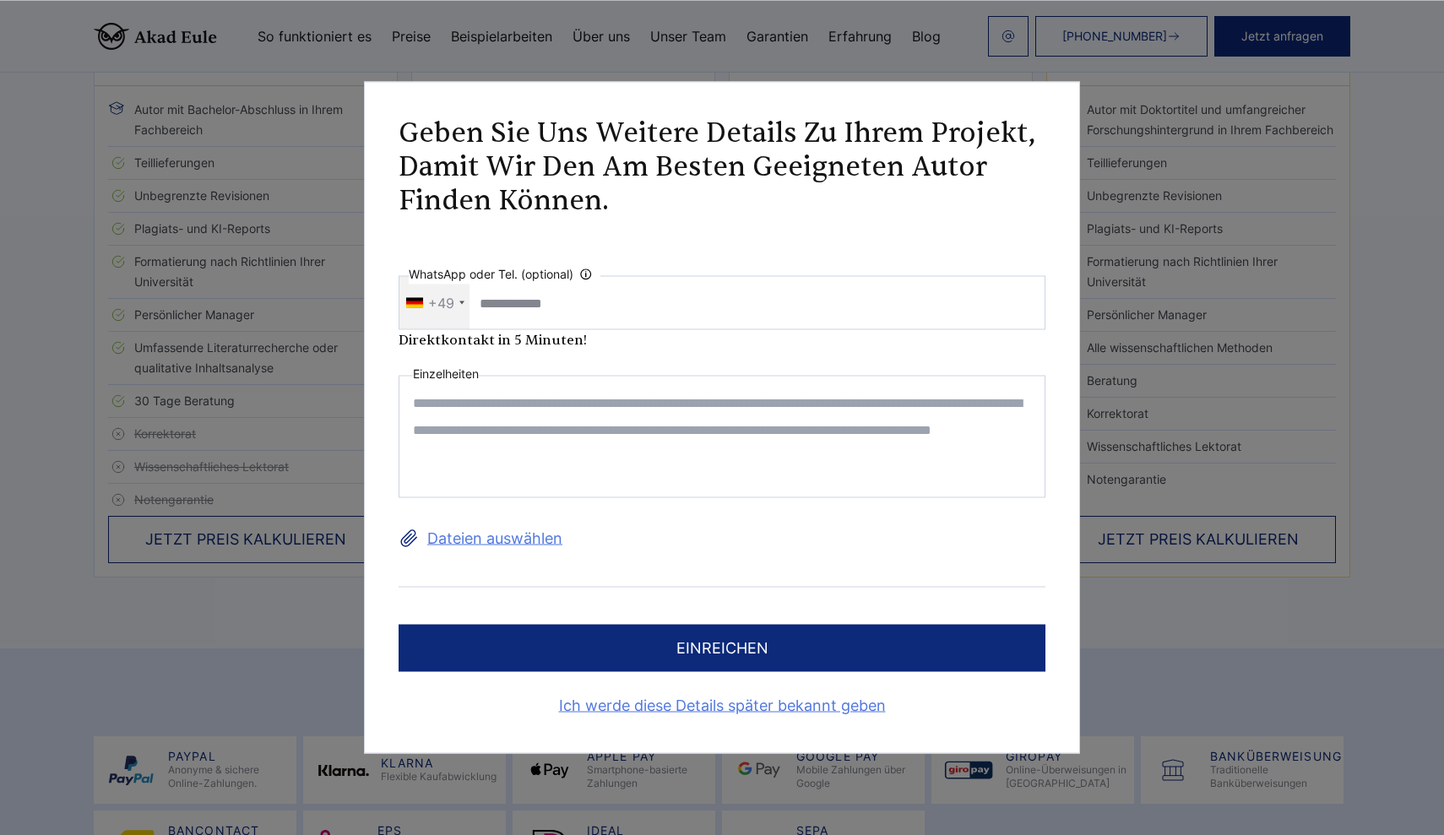
scroll to position [3699, 0]
